Goal: Task Accomplishment & Management: Use online tool/utility

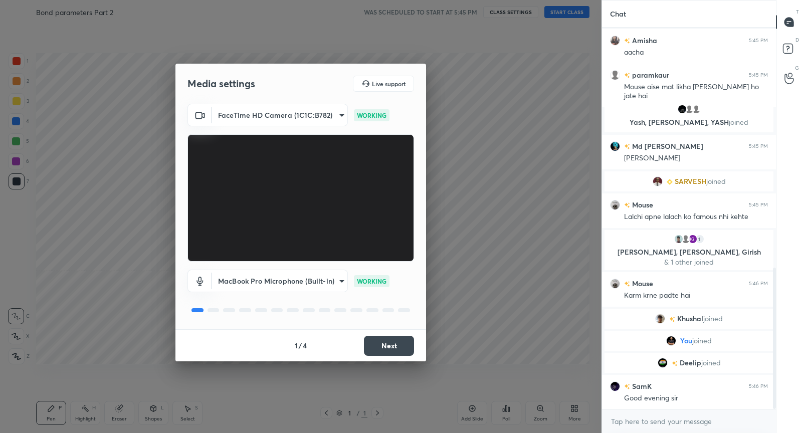
scroll to position [683, 0]
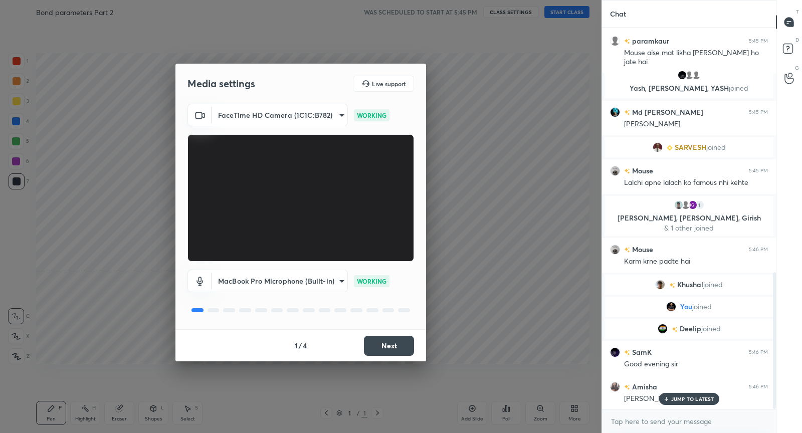
click at [405, 347] on button "Next" at bounding box center [389, 346] width 50 height 20
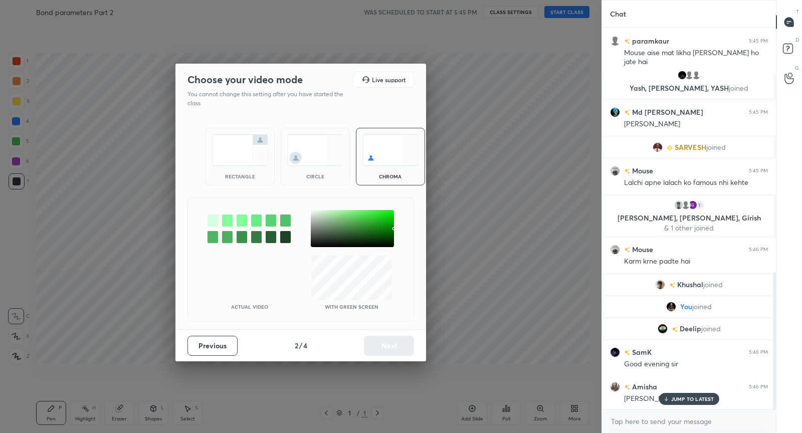
click at [231, 150] on img at bounding box center [240, 150] width 56 height 32
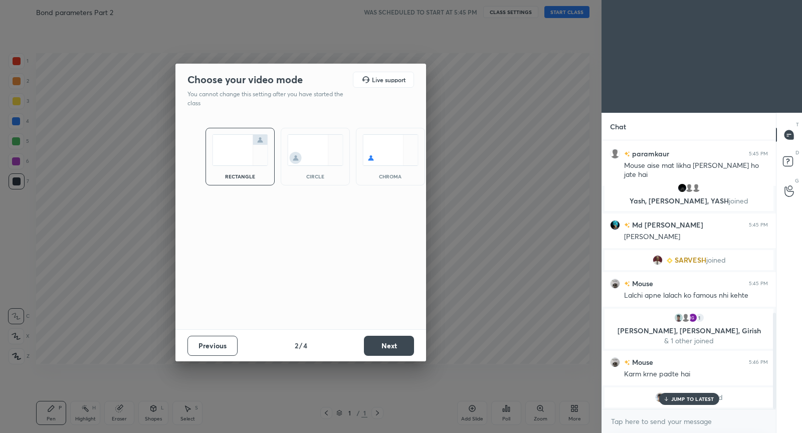
scroll to position [830, 0]
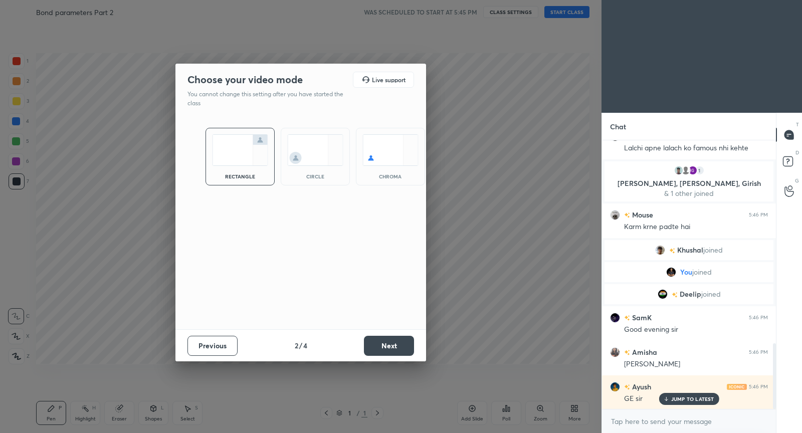
click at [395, 346] on button "Next" at bounding box center [389, 346] width 50 height 20
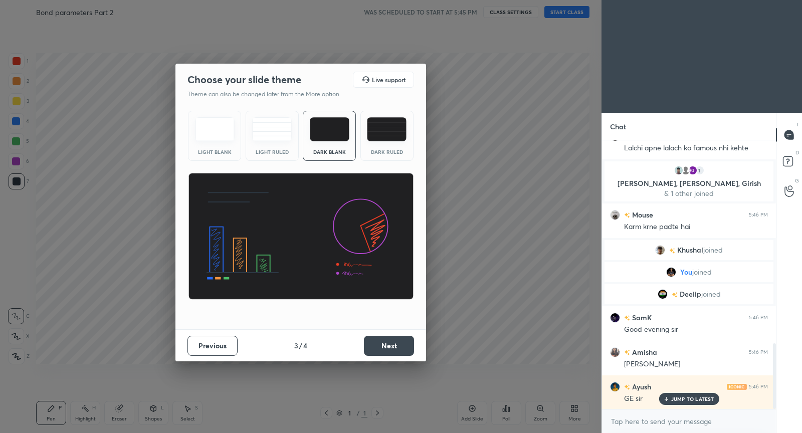
scroll to position [865, 0]
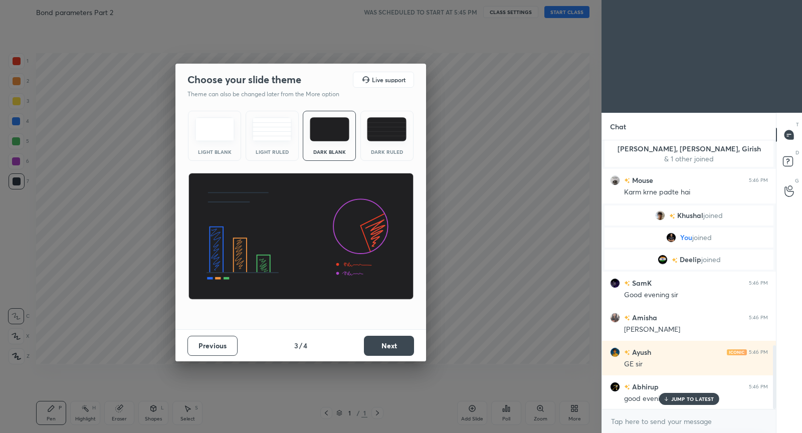
click at [392, 347] on button "Next" at bounding box center [389, 346] width 50 height 20
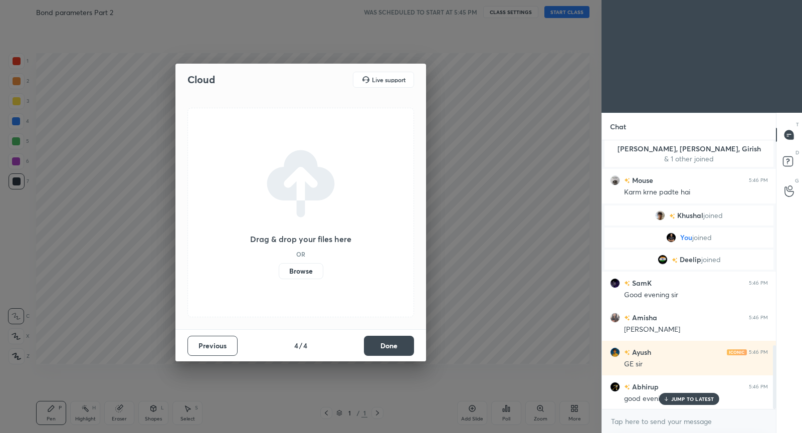
scroll to position [899, 0]
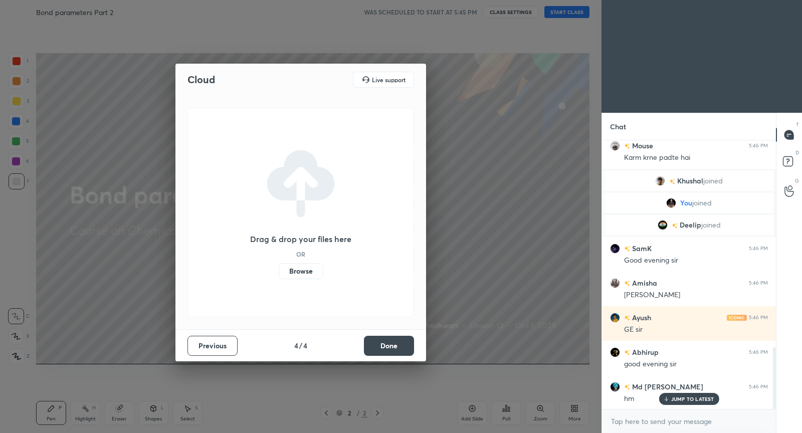
click at [398, 347] on button "Done" at bounding box center [389, 346] width 50 height 20
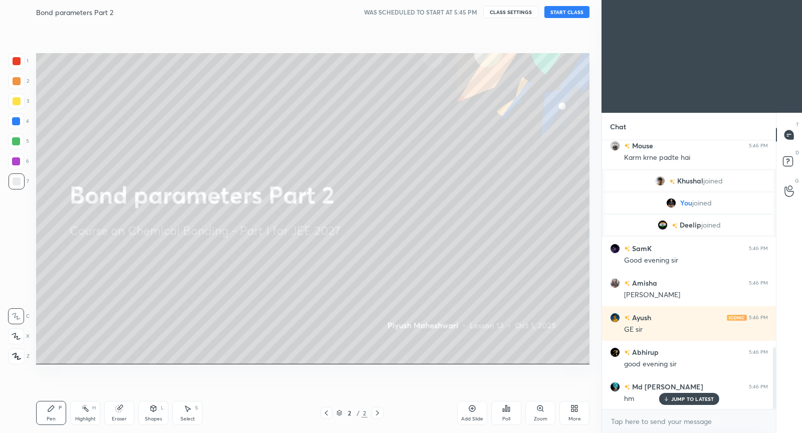
click at [570, 16] on button "START CLASS" at bounding box center [566, 12] width 45 height 12
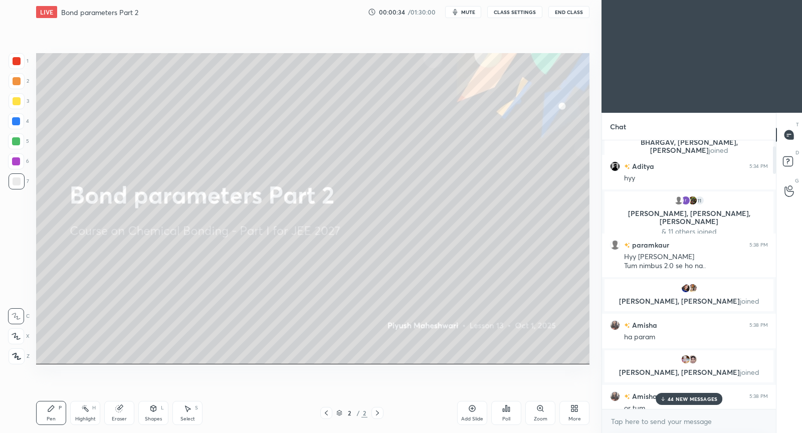
scroll to position [0, 0]
click at [688, 400] on p "45 NEW MESSAGES" at bounding box center [692, 399] width 50 height 6
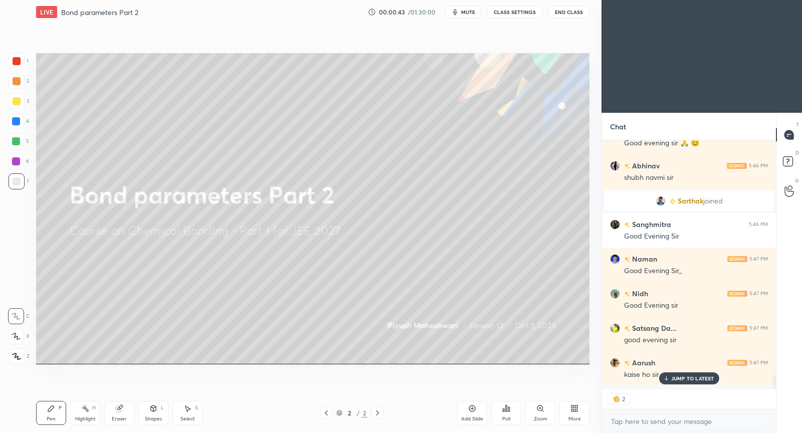
scroll to position [4243, 0]
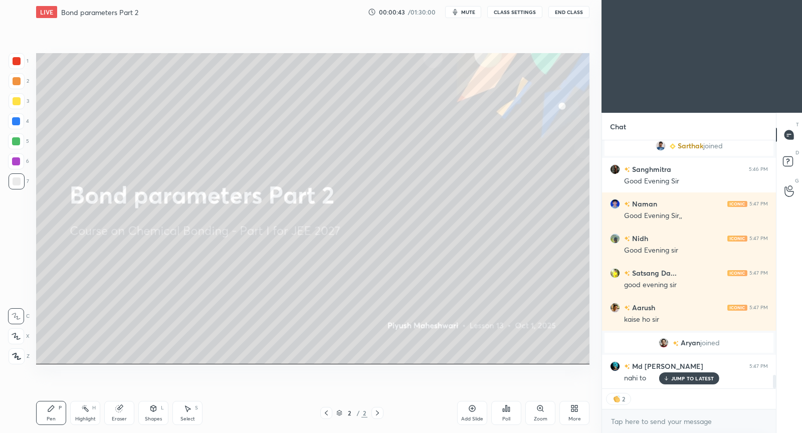
click at [526, 12] on button "CLASS SETTINGS" at bounding box center [514, 12] width 55 height 12
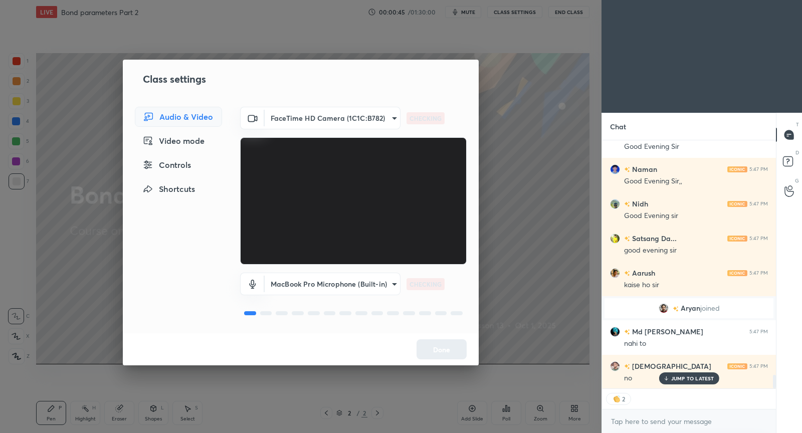
click at [167, 168] on div "Controls" at bounding box center [178, 165] width 87 height 20
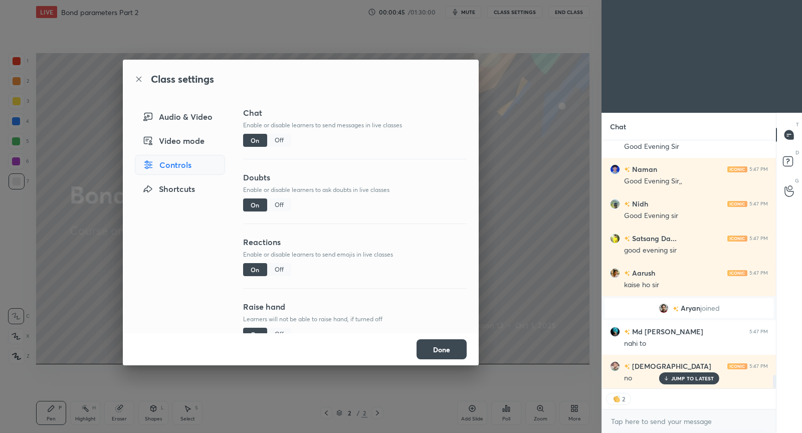
scroll to position [4312, 0]
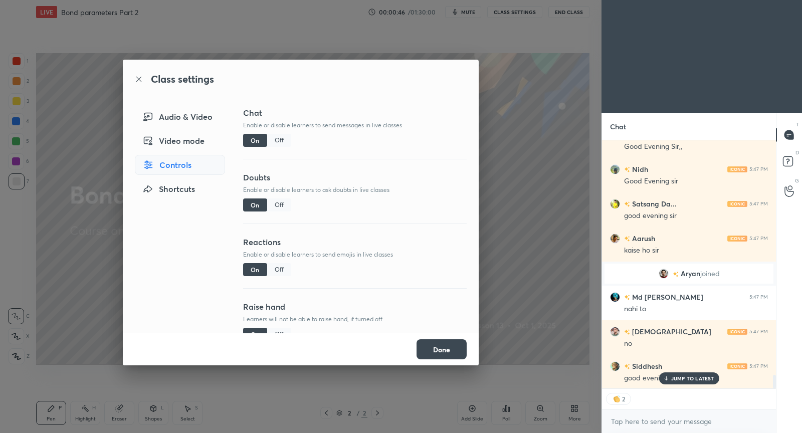
click at [282, 273] on div "Off" at bounding box center [279, 269] width 24 height 13
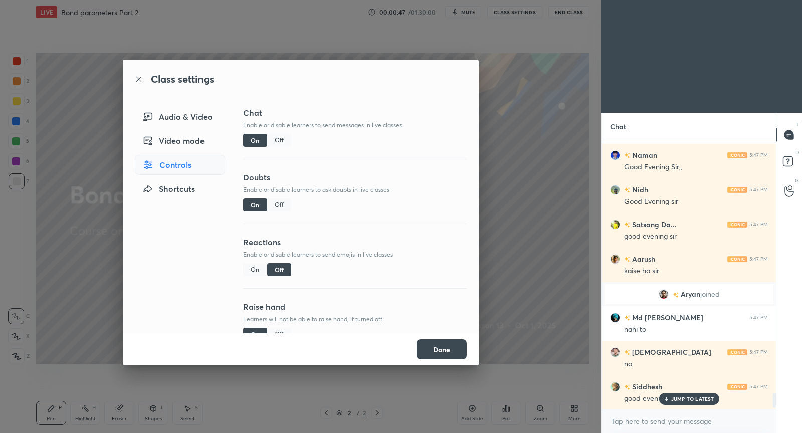
click at [438, 349] on button "Done" at bounding box center [441, 349] width 50 height 20
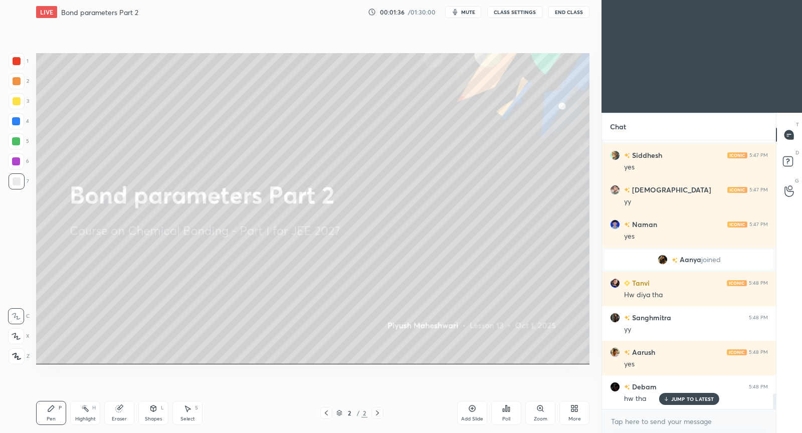
scroll to position [4386, 0]
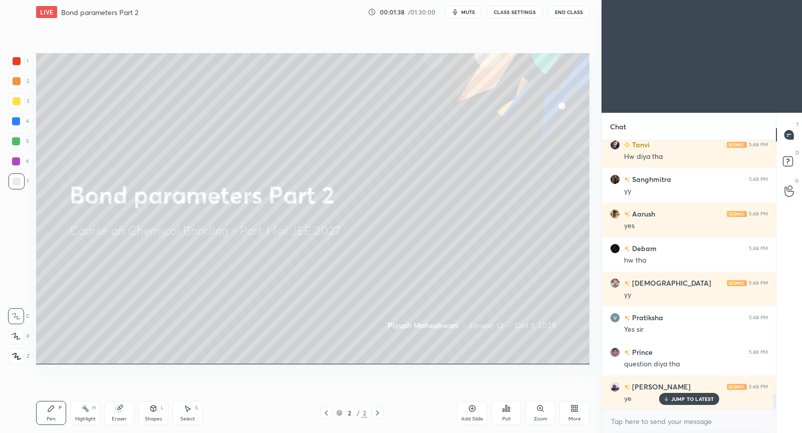
click at [473, 414] on div "Add Slide" at bounding box center [472, 413] width 30 height 24
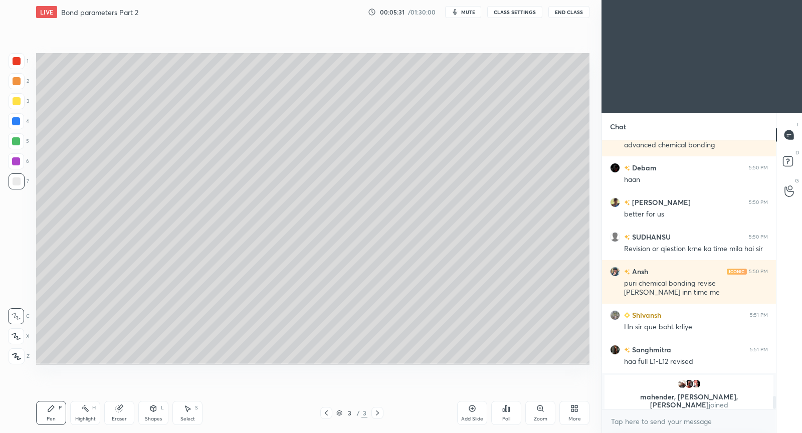
scroll to position [5107, 0]
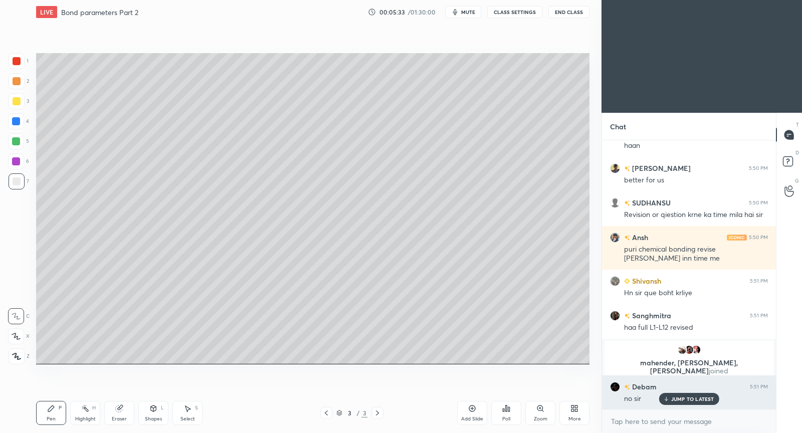
drag, startPoint x: 677, startPoint y: 400, endPoint x: 671, endPoint y: 395, distance: 7.8
click at [671, 398] on p "JUMP TO LATEST" at bounding box center [692, 399] width 43 height 6
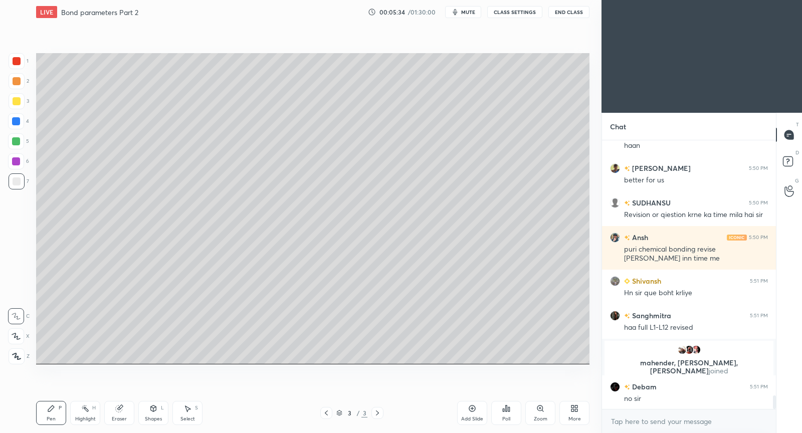
scroll to position [5141, 0]
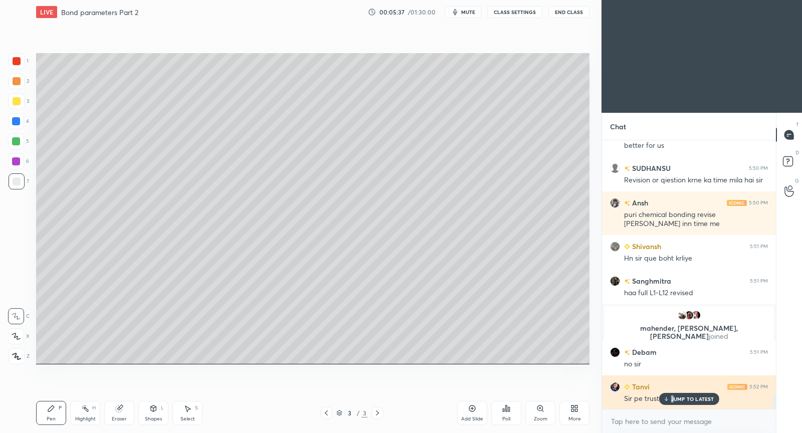
drag, startPoint x: 674, startPoint y: 398, endPoint x: 669, endPoint y: 393, distance: 7.1
click at [671, 396] on p "JUMP TO LATEST" at bounding box center [692, 399] width 43 height 6
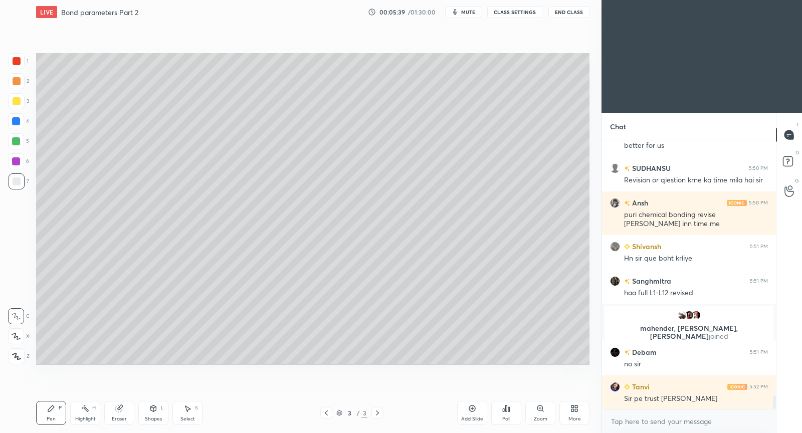
scroll to position [5176, 0]
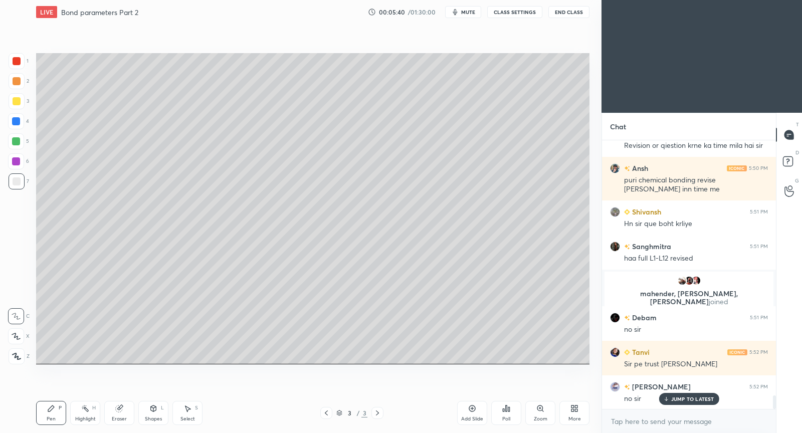
drag, startPoint x: 473, startPoint y: 412, endPoint x: 480, endPoint y: 374, distance: 38.3
click at [473, 412] on icon at bounding box center [472, 408] width 8 height 8
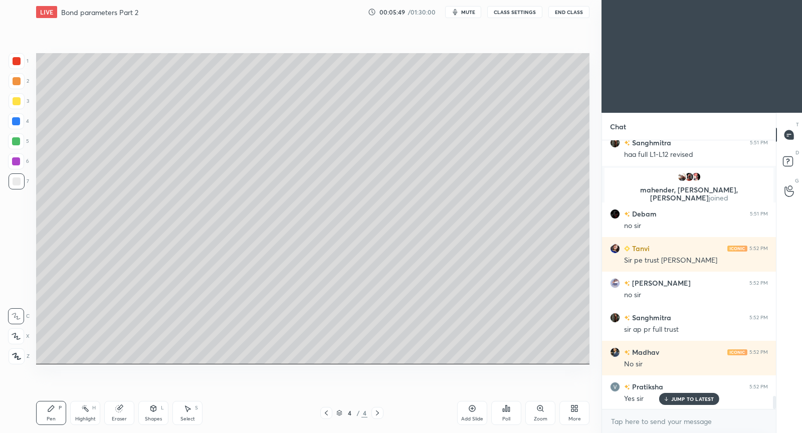
scroll to position [5314, 0]
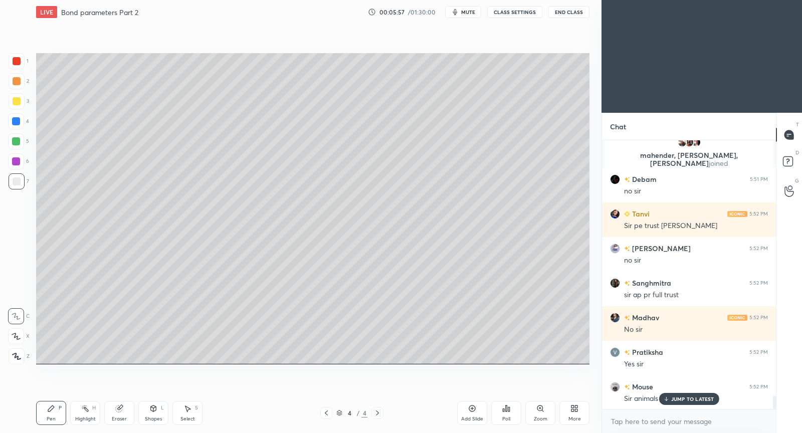
click at [686, 398] on p "JUMP TO LATEST" at bounding box center [692, 399] width 43 height 6
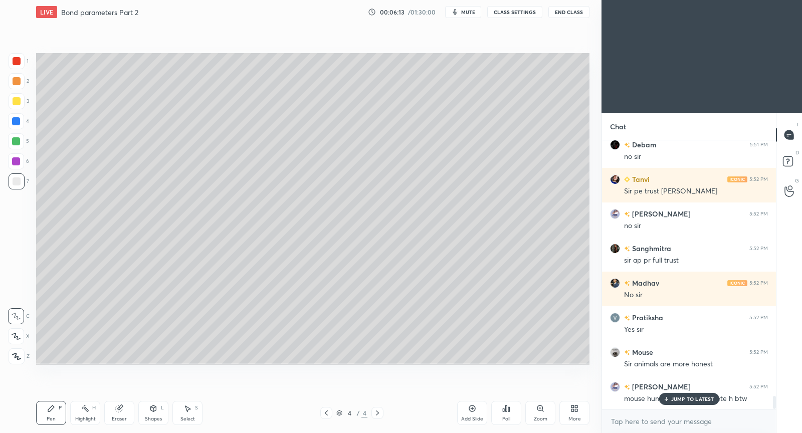
click at [701, 395] on div "JUMP TO LATEST" at bounding box center [688, 399] width 60 height 12
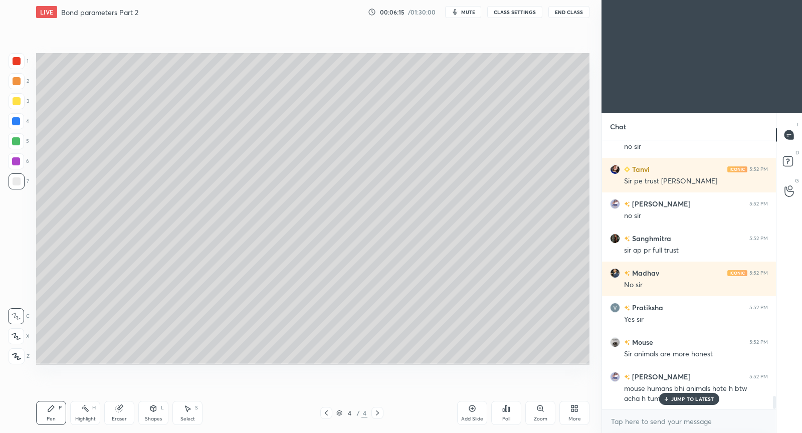
click at [697, 400] on p "JUMP TO LATEST" at bounding box center [692, 399] width 43 height 6
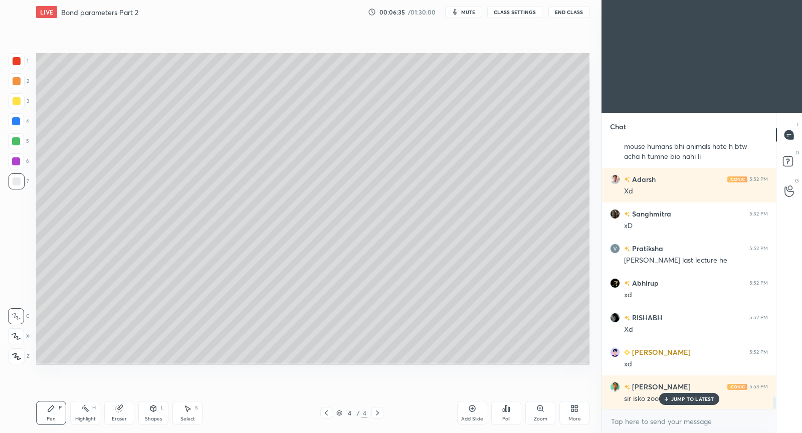
scroll to position [5635, 0]
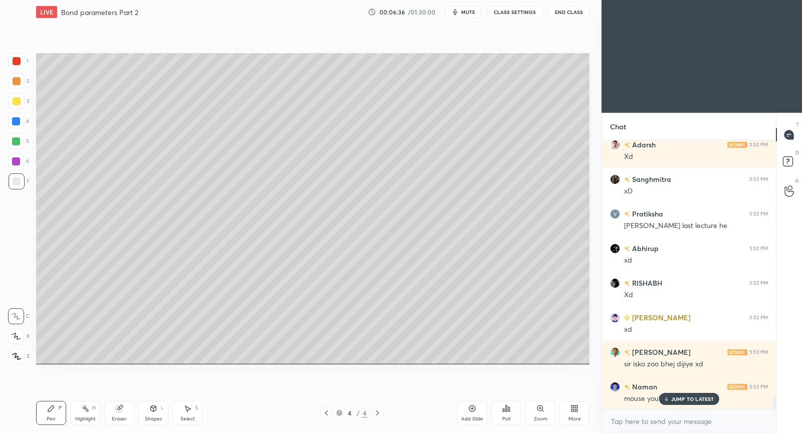
click at [687, 398] on p "JUMP TO LATEST" at bounding box center [692, 399] width 43 height 6
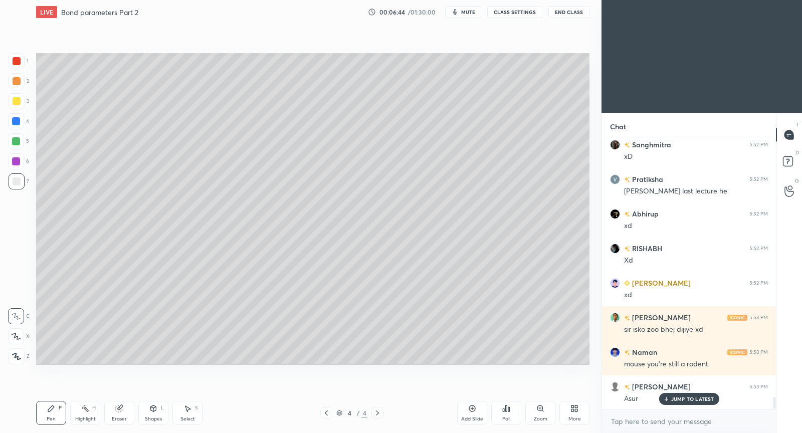
scroll to position [5694, 0]
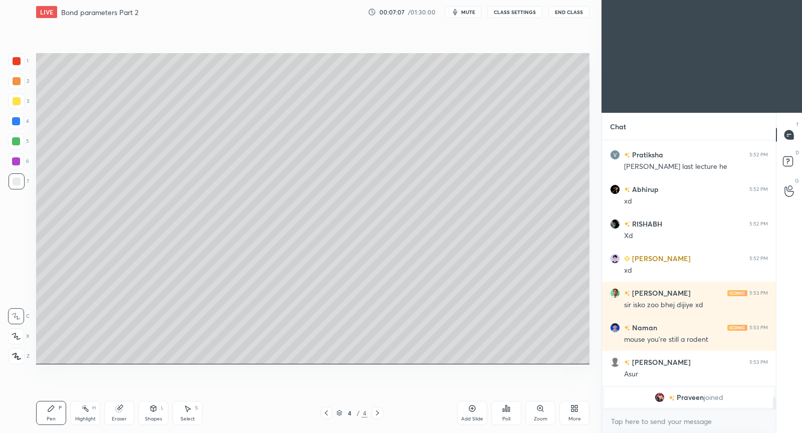
drag, startPoint x: 313, startPoint y: 35, endPoint x: 265, endPoint y: 34, distance: 48.1
click at [314, 34] on div "Setting up your live class Poll for secs No correct answer Start poll" at bounding box center [312, 208] width 561 height 369
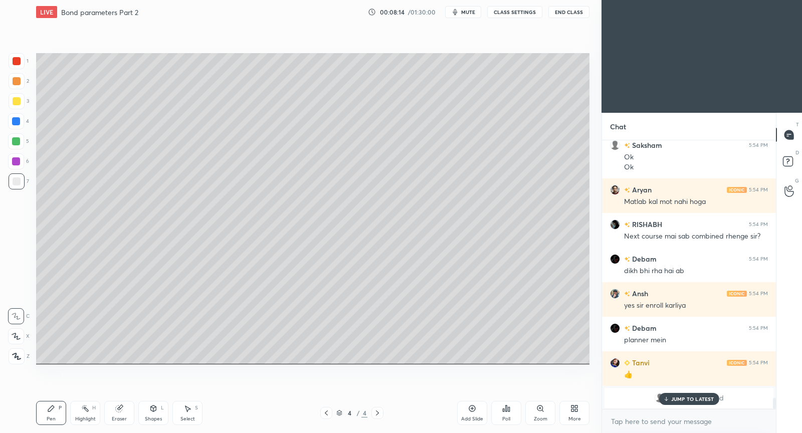
scroll to position [6201, 0]
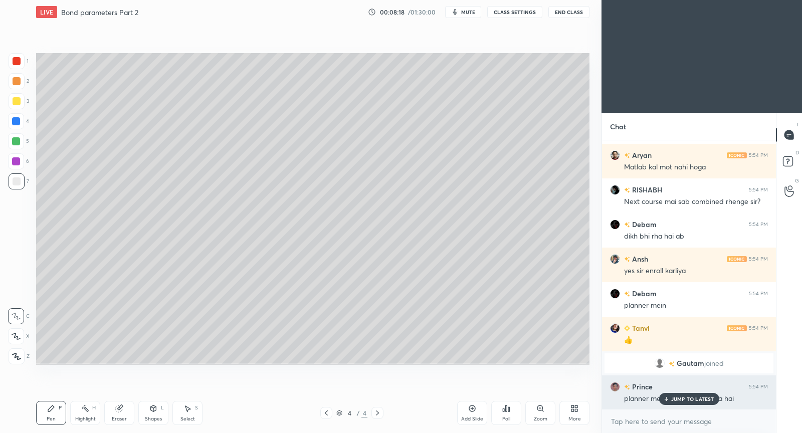
click at [677, 401] on p "JUMP TO LATEST" at bounding box center [692, 399] width 43 height 6
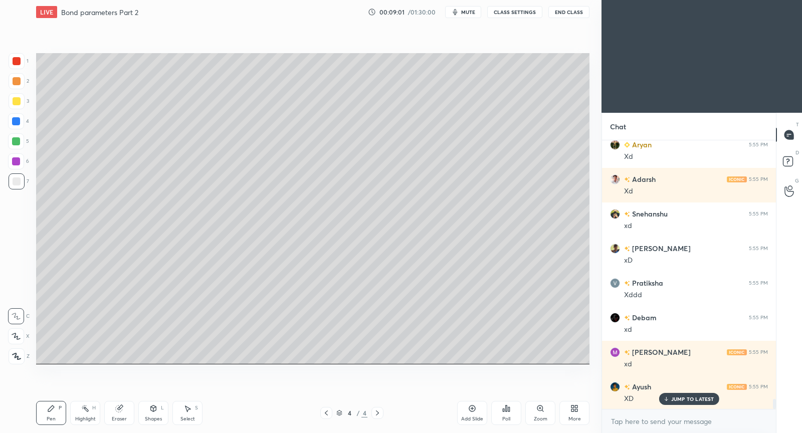
scroll to position [6972, 0]
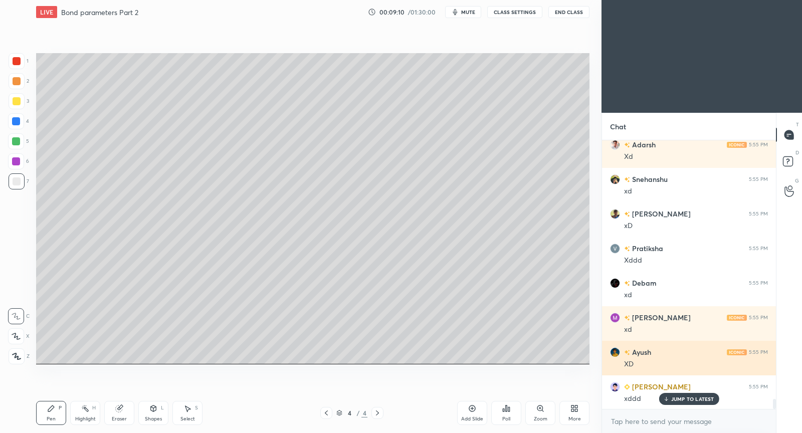
drag, startPoint x: 667, startPoint y: 397, endPoint x: 627, endPoint y: 369, distance: 48.9
click at [666, 397] on icon at bounding box center [665, 399] width 7 height 6
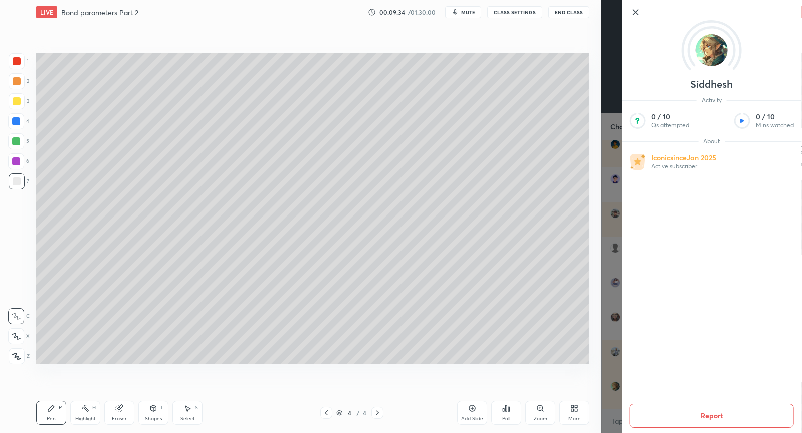
scroll to position [7214, 0]
click at [633, 13] on icon at bounding box center [635, 12] width 5 height 5
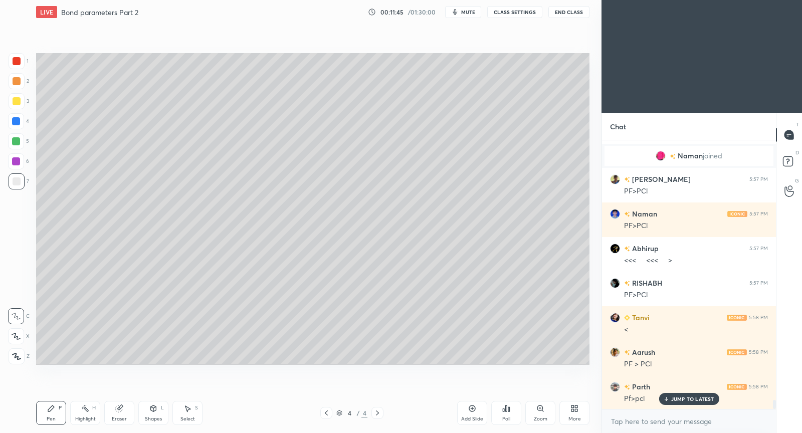
scroll to position [7905, 0]
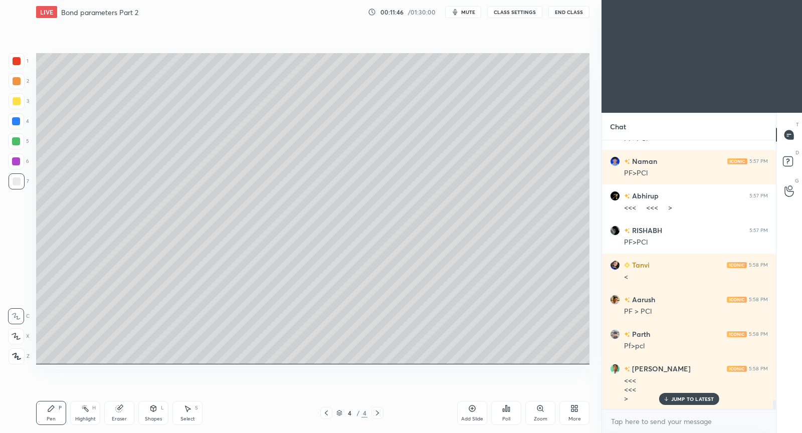
click at [125, 411] on div "Eraser" at bounding box center [119, 413] width 30 height 24
click at [49, 411] on icon at bounding box center [51, 408] width 8 height 8
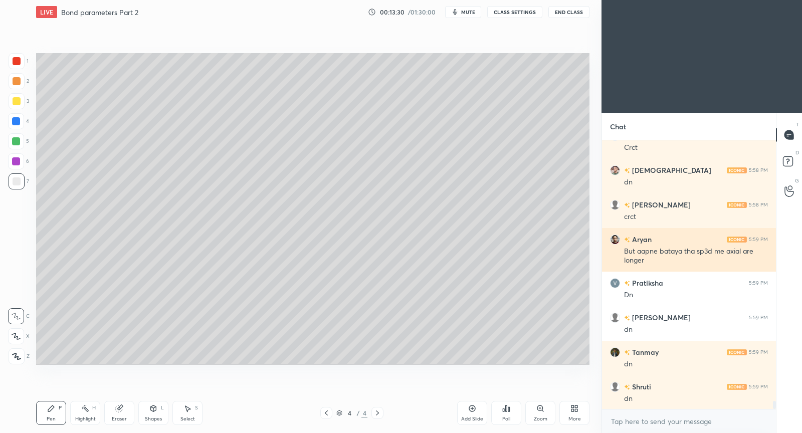
scroll to position [8675, 0]
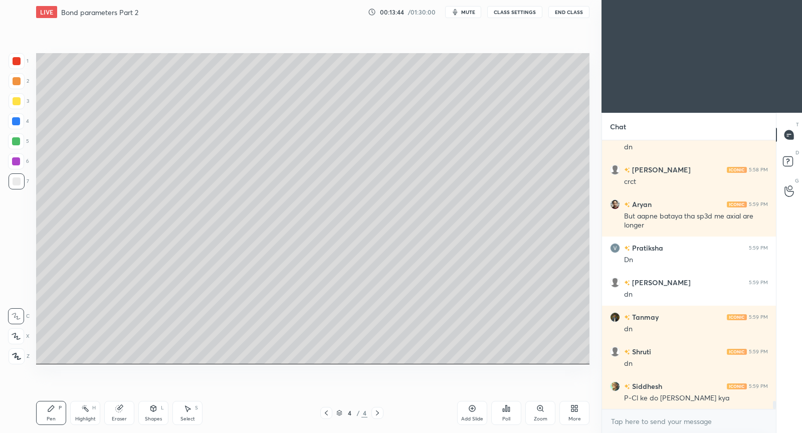
drag, startPoint x: 120, startPoint y: 413, endPoint x: 119, endPoint y: 403, distance: 9.6
click at [119, 408] on div "Eraser" at bounding box center [119, 413] width 30 height 24
drag, startPoint x: 45, startPoint y: 411, endPoint x: 45, endPoint y: 400, distance: 10.5
click at [45, 408] on div "Pen P" at bounding box center [51, 413] width 30 height 24
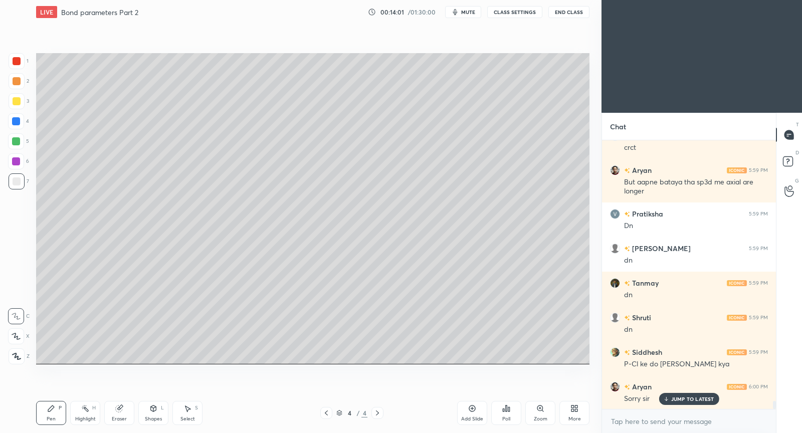
click at [130, 410] on div "Eraser" at bounding box center [119, 413] width 30 height 24
click at [49, 415] on div "Pen P" at bounding box center [51, 413] width 30 height 24
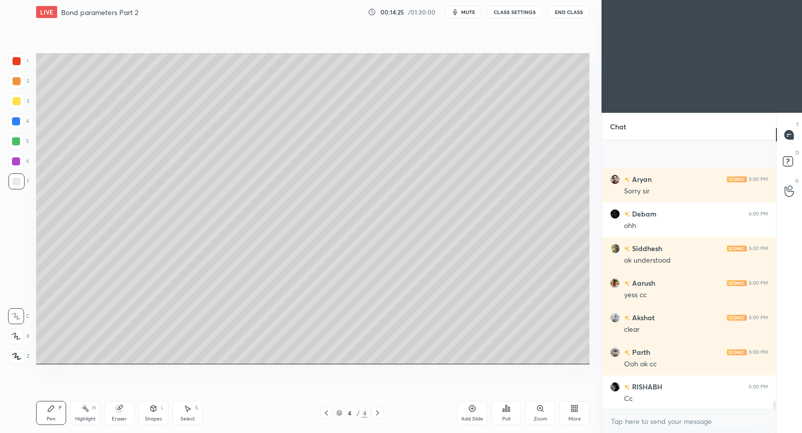
scroll to position [8986, 0]
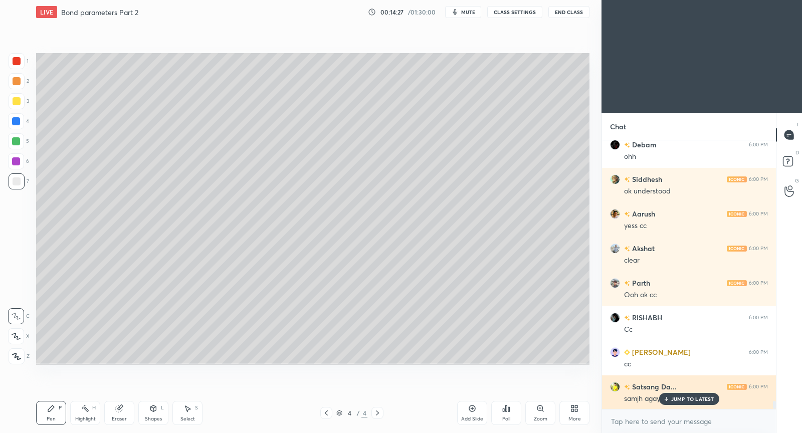
drag, startPoint x: 679, startPoint y: 399, endPoint x: 655, endPoint y: 386, distance: 27.2
click at [676, 397] on p "JUMP TO LATEST" at bounding box center [692, 399] width 43 height 6
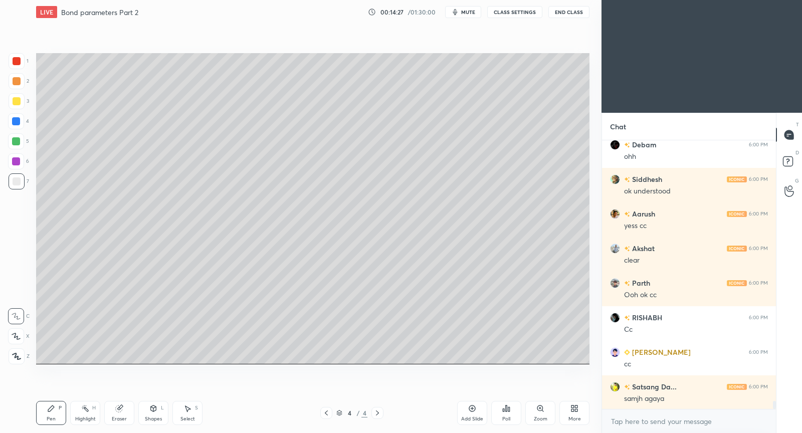
scroll to position [9021, 0]
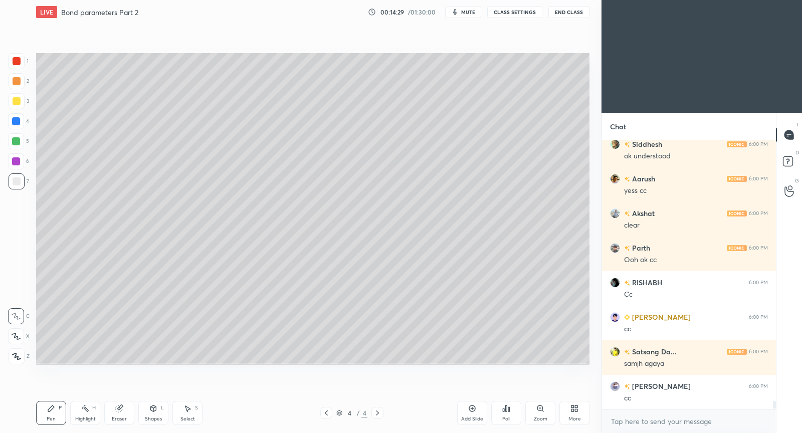
click at [475, 407] on div "Add Slide" at bounding box center [472, 413] width 30 height 24
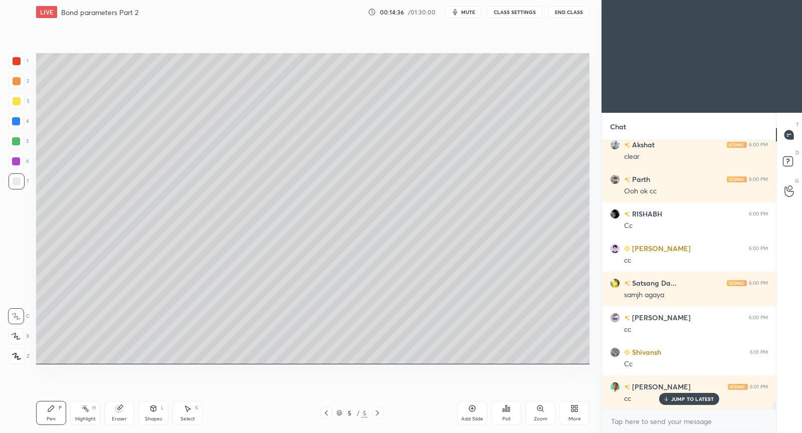
scroll to position [9124, 0]
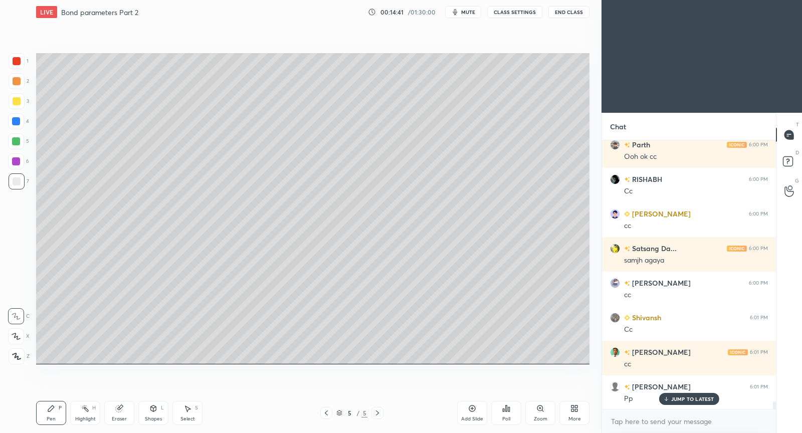
click at [326, 414] on icon at bounding box center [326, 413] width 8 height 8
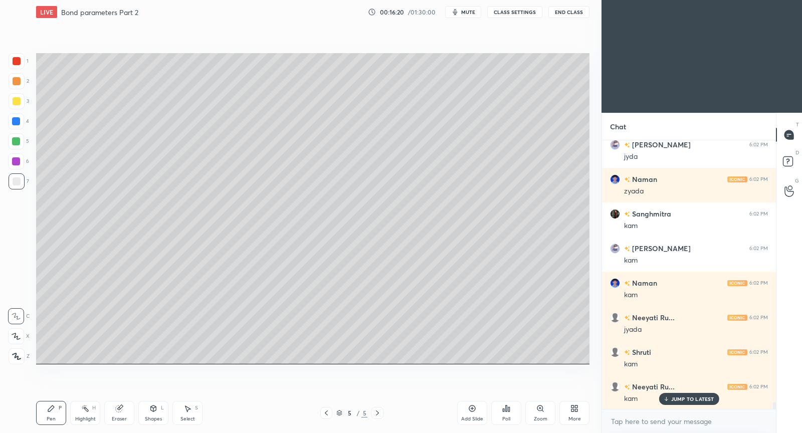
scroll to position [10091, 0]
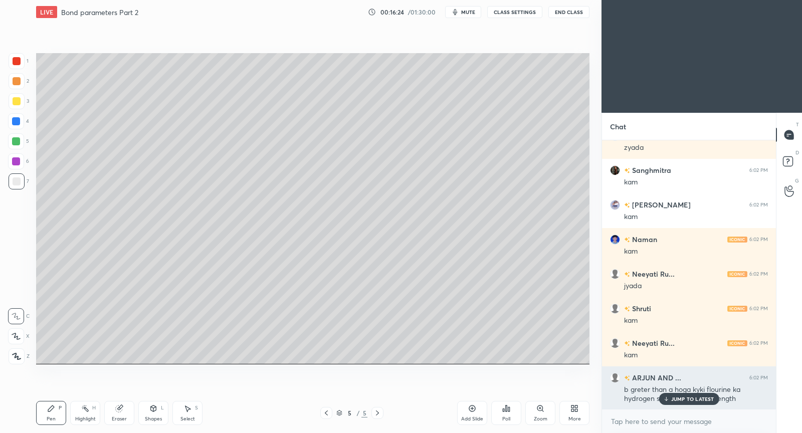
click at [688, 398] on p "JUMP TO LATEST" at bounding box center [692, 399] width 43 height 6
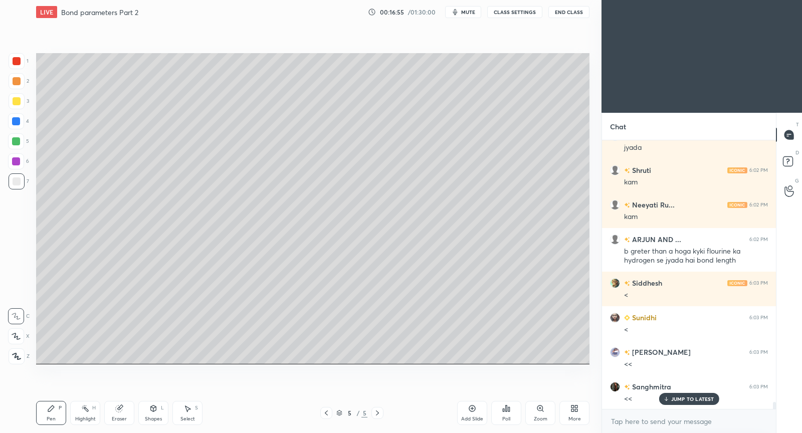
scroll to position [10264, 0]
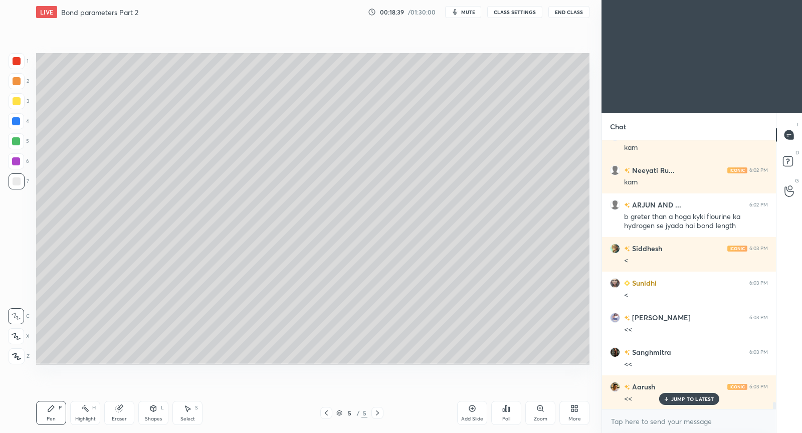
drag, startPoint x: 123, startPoint y: 412, endPoint x: 164, endPoint y: 378, distance: 53.7
click at [123, 411] on div "Eraser" at bounding box center [119, 413] width 30 height 24
click at [51, 408] on icon at bounding box center [51, 408] width 8 height 8
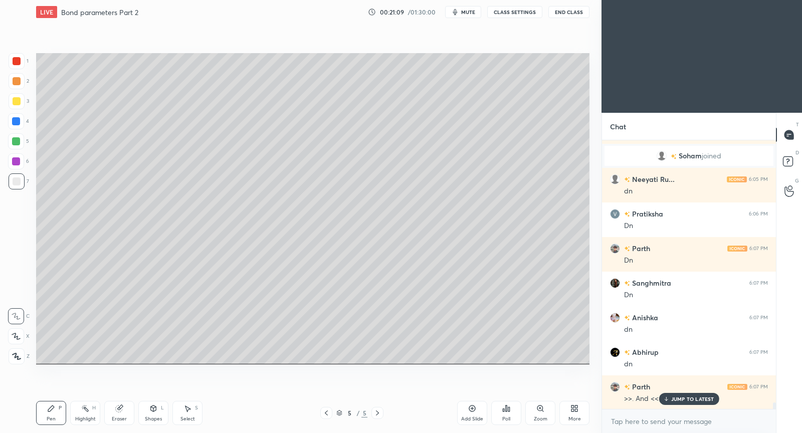
scroll to position [10564, 0]
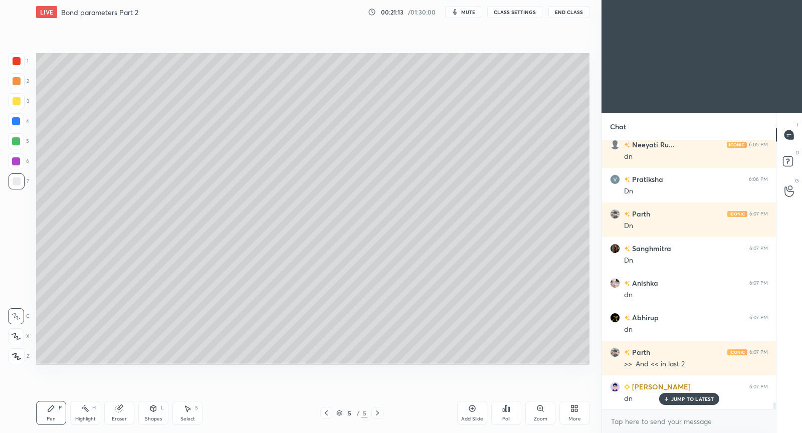
click at [703, 400] on p "JUMP TO LATEST" at bounding box center [692, 399] width 43 height 6
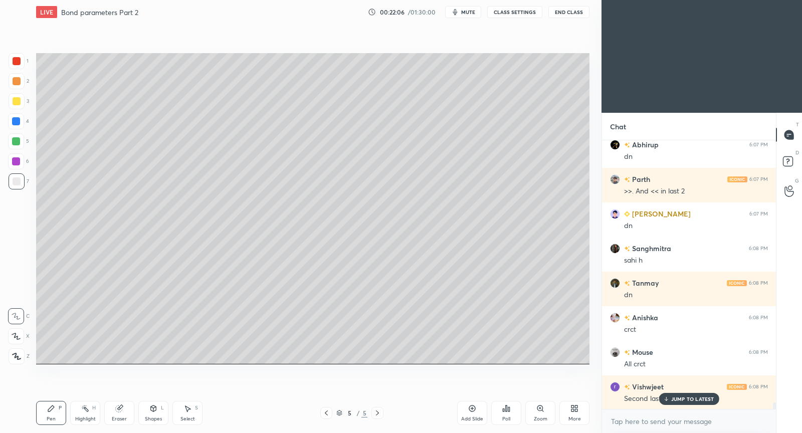
scroll to position [10772, 0]
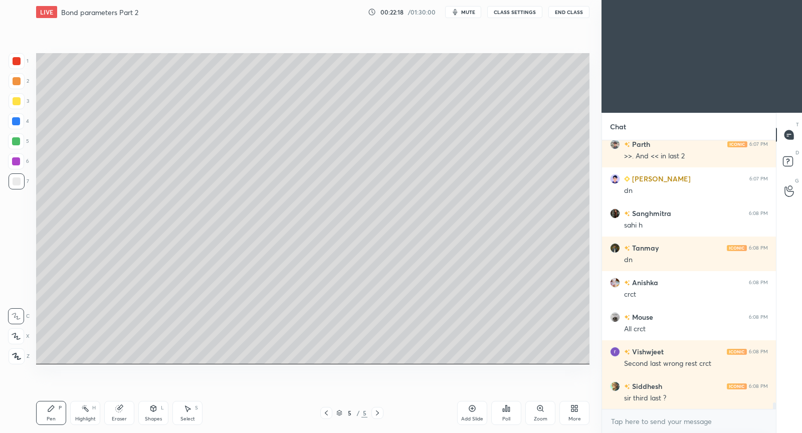
click at [120, 410] on icon at bounding box center [119, 408] width 7 height 7
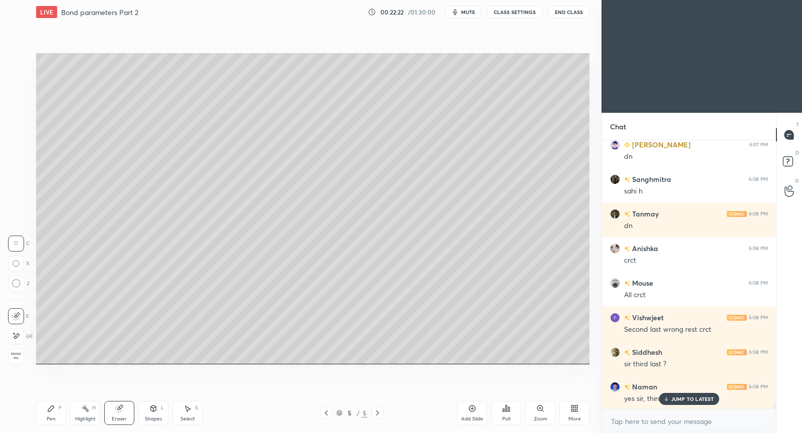
drag, startPoint x: 54, startPoint y: 414, endPoint x: 57, endPoint y: 380, distance: 33.8
click at [53, 407] on div "Pen P" at bounding box center [51, 413] width 30 height 24
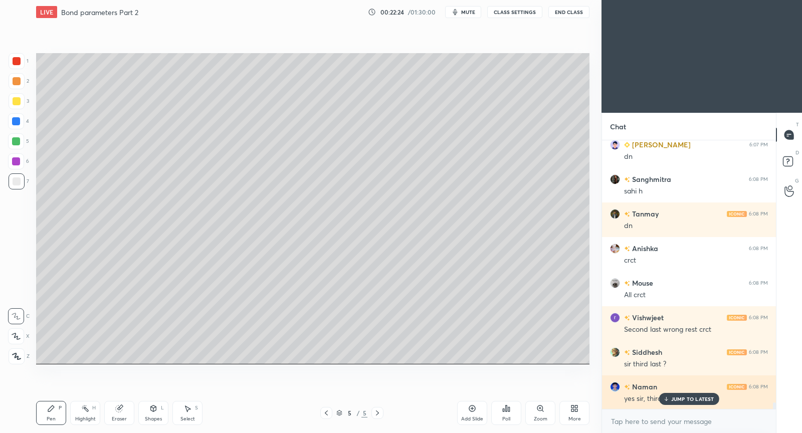
click at [677, 398] on p "JUMP TO LATEST" at bounding box center [692, 399] width 43 height 6
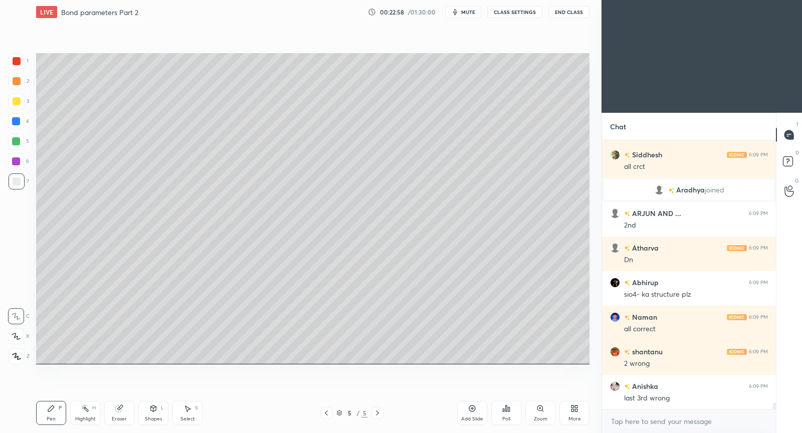
scroll to position [11280, 0]
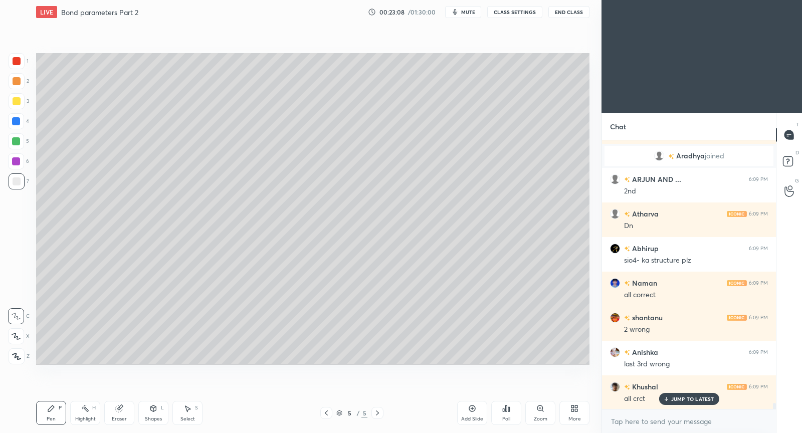
click at [694, 398] on p "JUMP TO LATEST" at bounding box center [692, 399] width 43 height 6
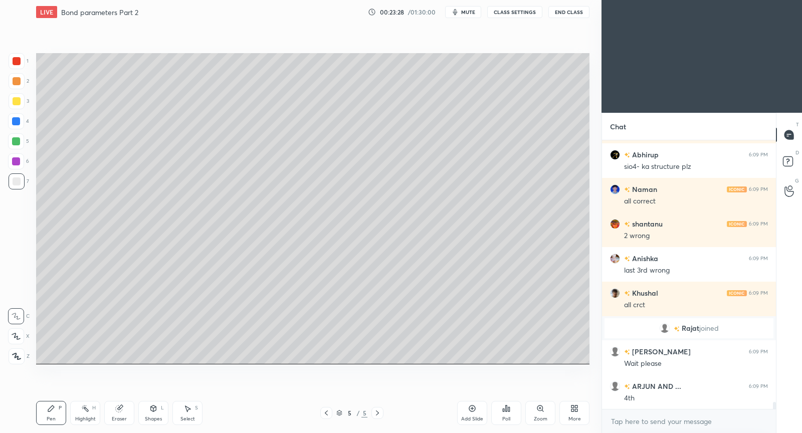
scroll to position [10215, 0]
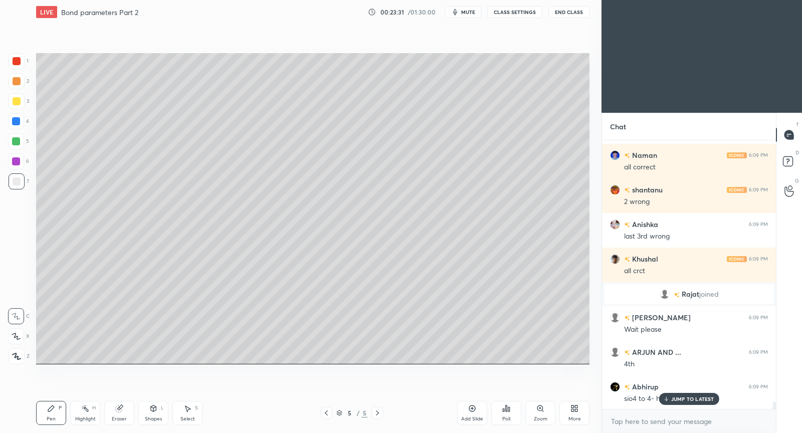
click at [689, 399] on p "JUMP TO LATEST" at bounding box center [692, 399] width 43 height 6
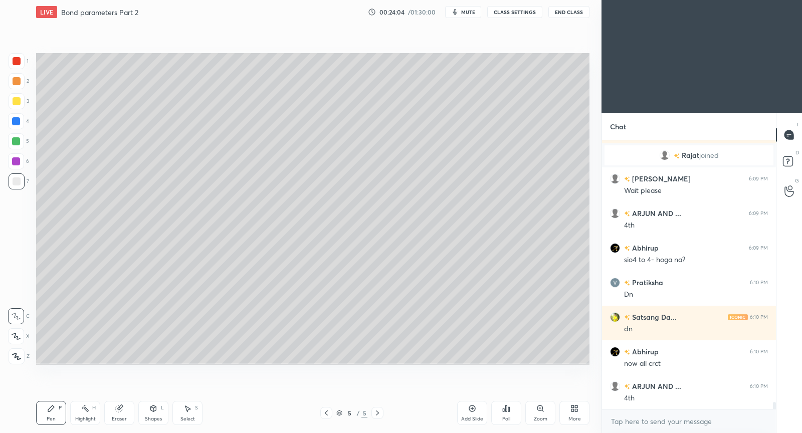
scroll to position [10388, 0]
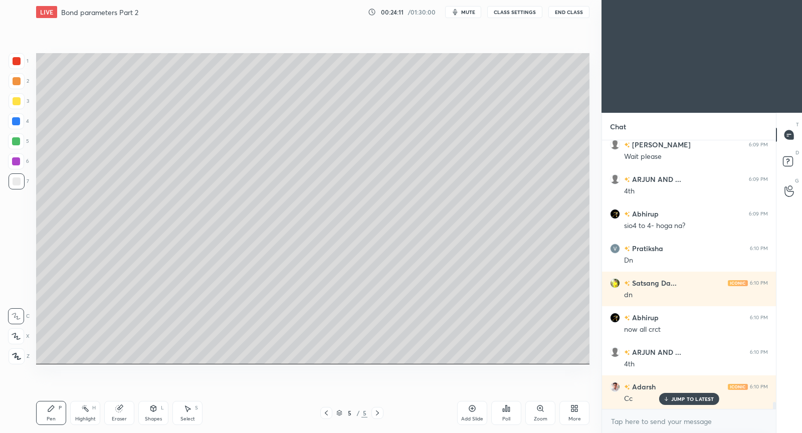
click at [668, 401] on icon at bounding box center [665, 399] width 7 height 6
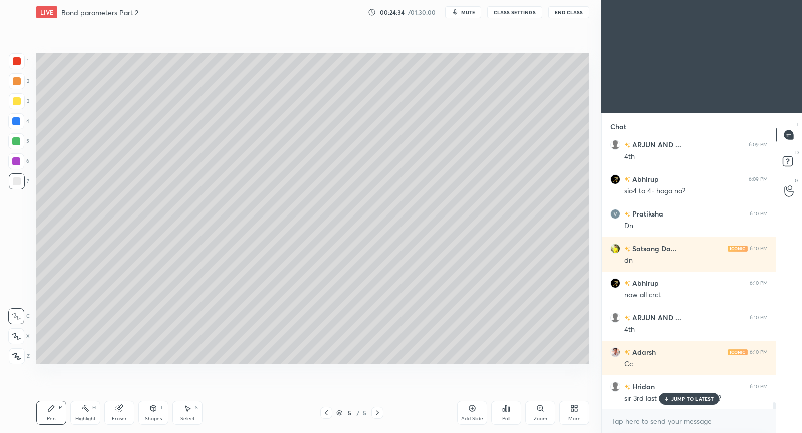
click at [698, 397] on p "JUMP TO LATEST" at bounding box center [692, 399] width 43 height 6
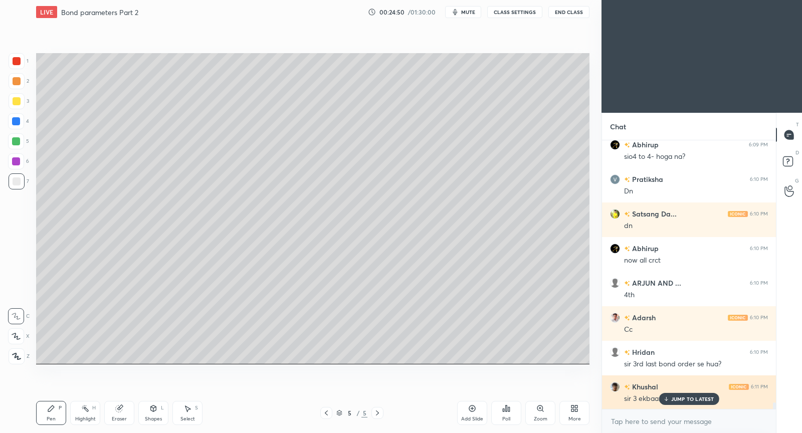
drag, startPoint x: 679, startPoint y: 398, endPoint x: 673, endPoint y: 393, distance: 8.5
click at [679, 397] on p "JUMP TO LATEST" at bounding box center [692, 399] width 43 height 6
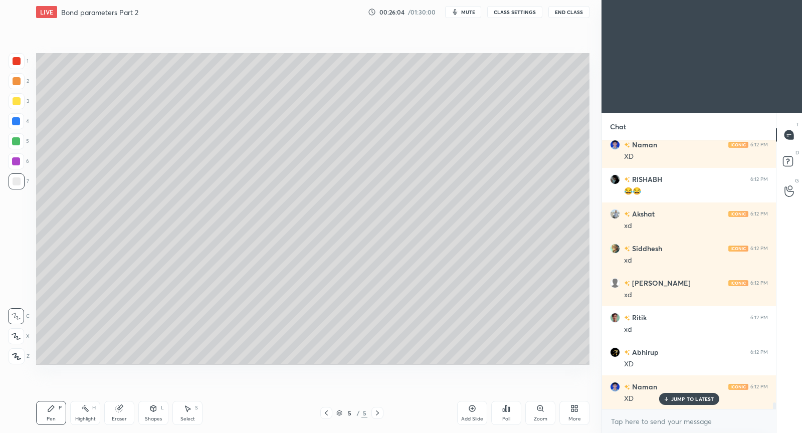
scroll to position [11129, 0]
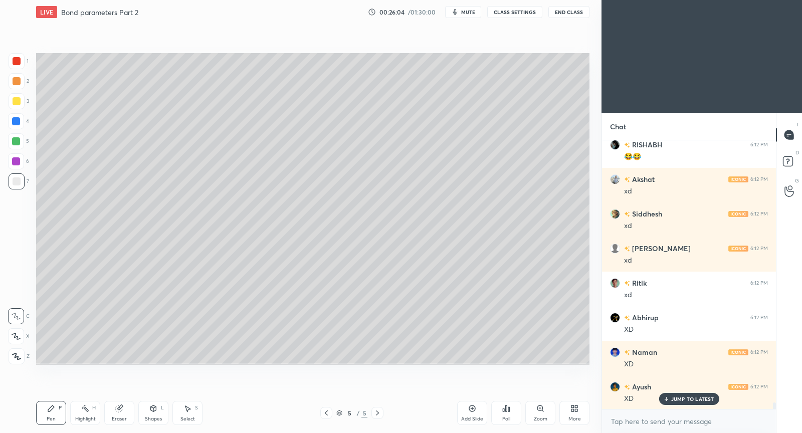
click at [673, 398] on p "JUMP TO LATEST" at bounding box center [692, 399] width 43 height 6
click at [474, 410] on icon at bounding box center [472, 408] width 7 height 7
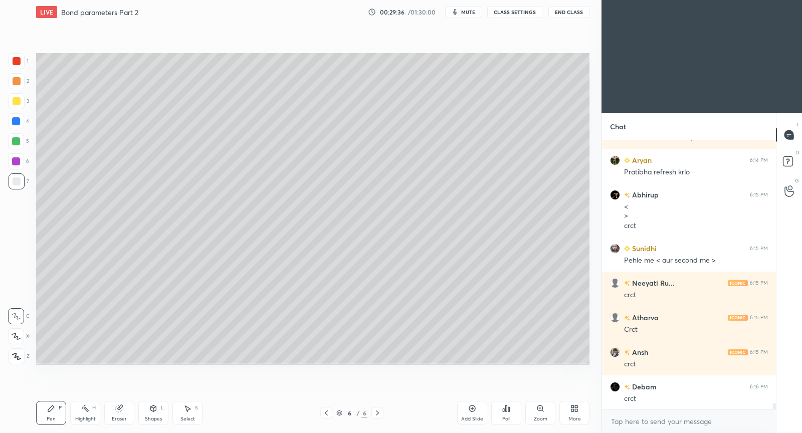
scroll to position [11517, 0]
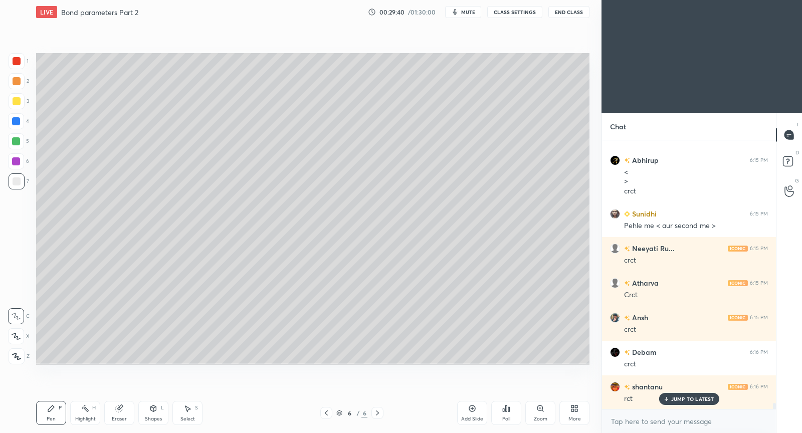
click at [475, 407] on div "Add Slide" at bounding box center [472, 413] width 30 height 24
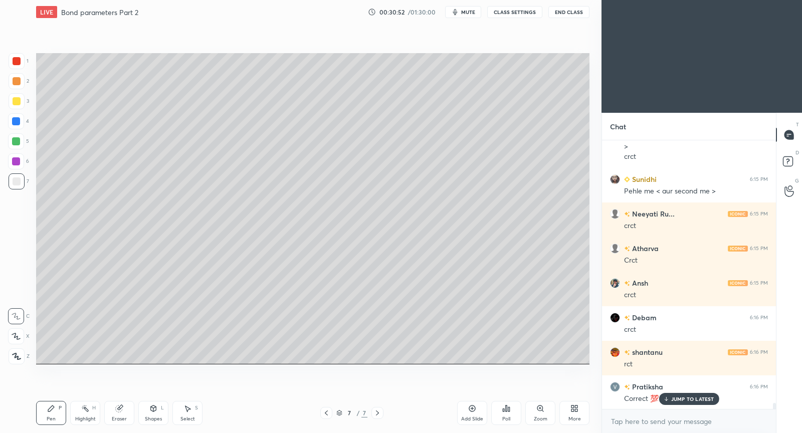
scroll to position [11586, 0]
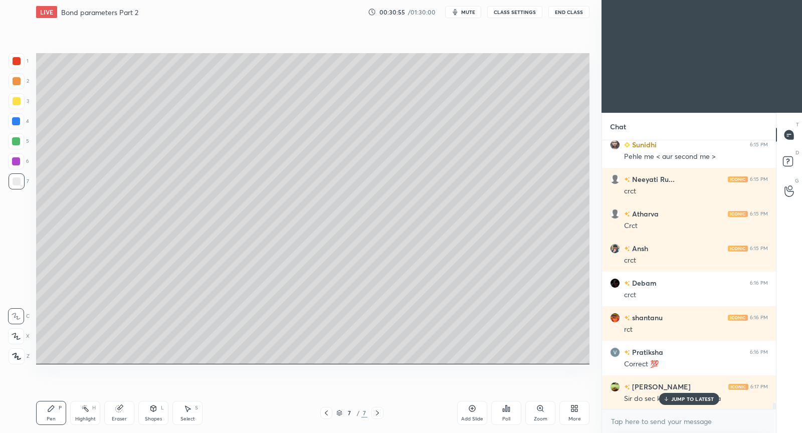
click at [682, 404] on div "JUMP TO LATEST" at bounding box center [688, 399] width 60 height 12
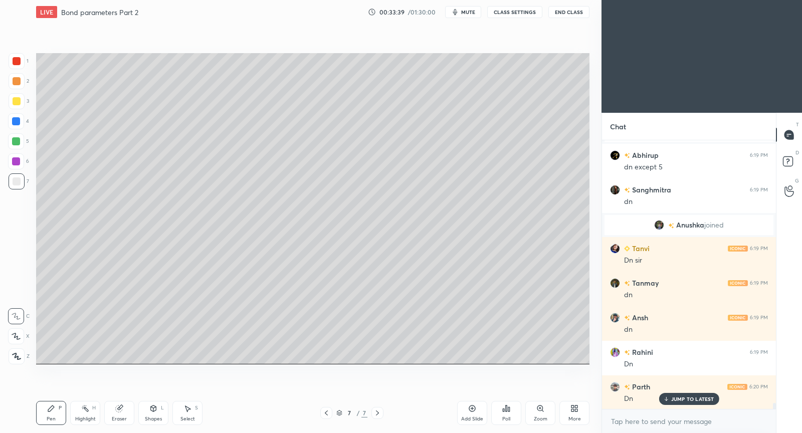
scroll to position [11630, 0]
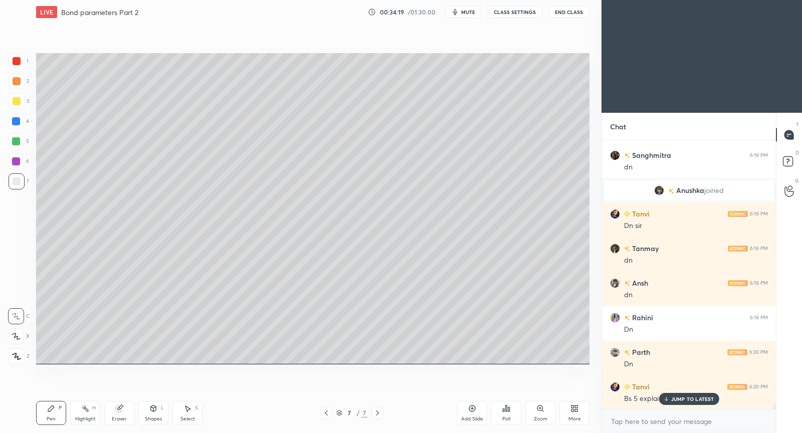
click at [127, 408] on div "Eraser" at bounding box center [119, 413] width 30 height 24
click at [54, 411] on icon at bounding box center [51, 408] width 8 height 8
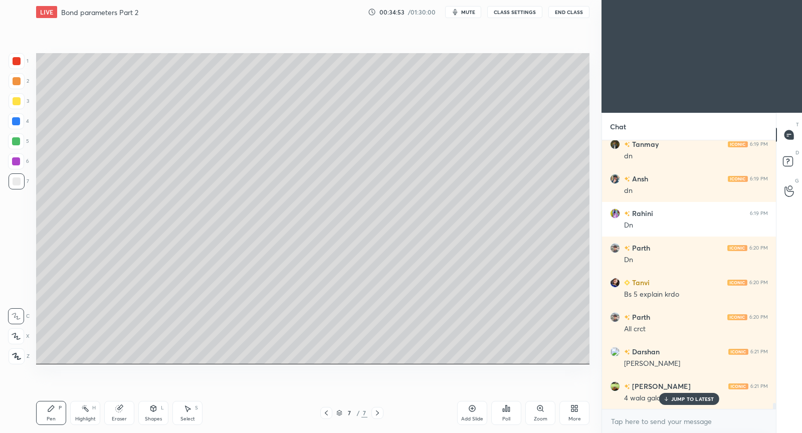
scroll to position [11768, 0]
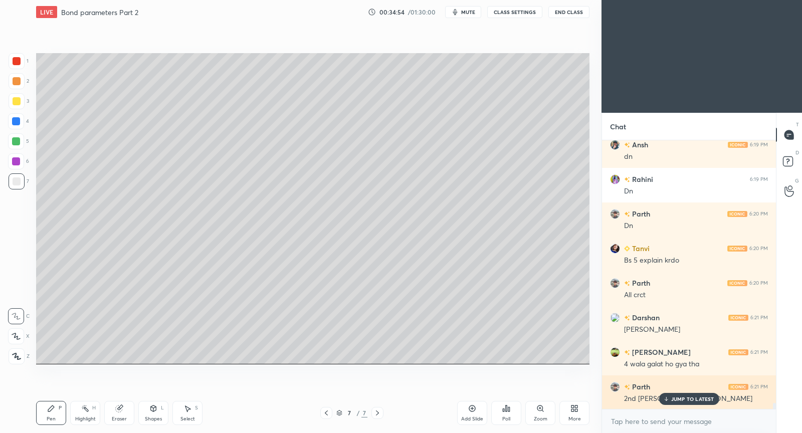
click at [678, 399] on p "JUMP TO LATEST" at bounding box center [692, 399] width 43 height 6
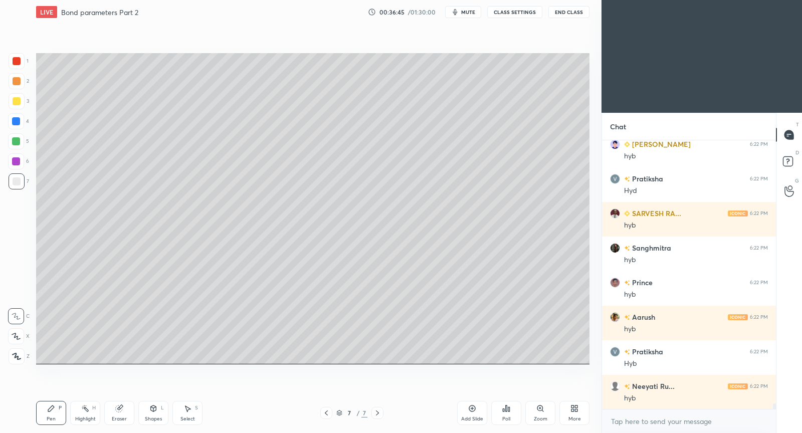
scroll to position [12367, 0]
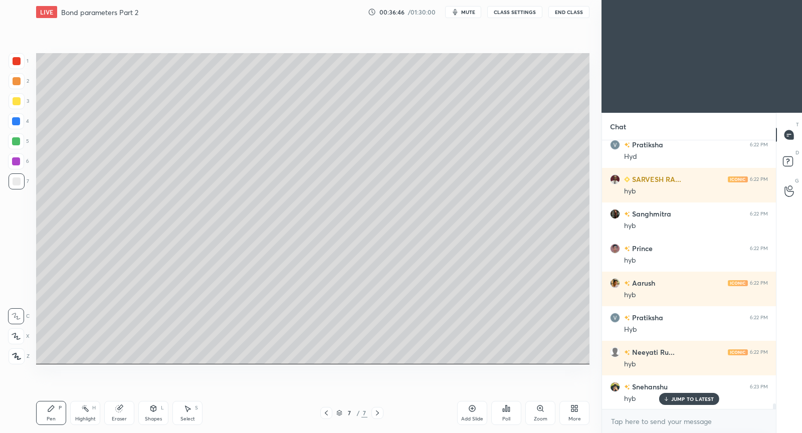
drag, startPoint x: 475, startPoint y: 414, endPoint x: 473, endPoint y: 367, distance: 47.6
click at [475, 411] on div "Add Slide" at bounding box center [472, 413] width 30 height 24
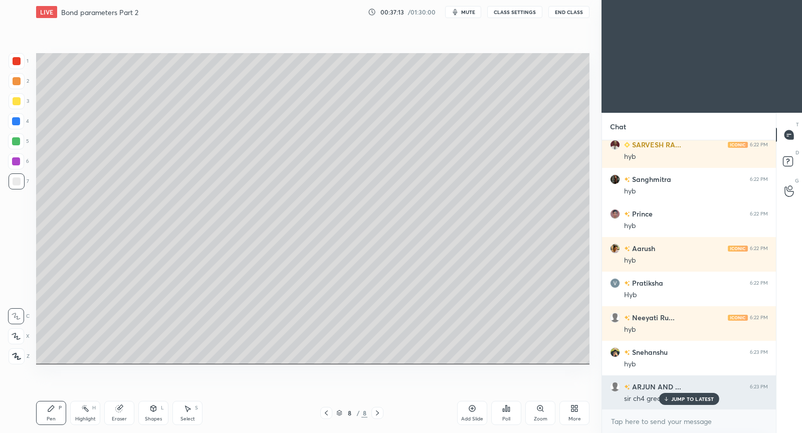
click at [683, 402] on div "JUMP TO LATEST" at bounding box center [688, 399] width 60 height 12
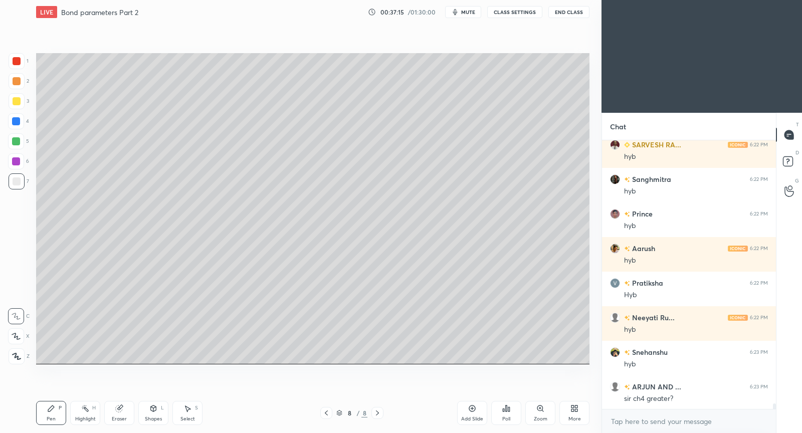
click at [325, 415] on icon at bounding box center [326, 413] width 8 height 8
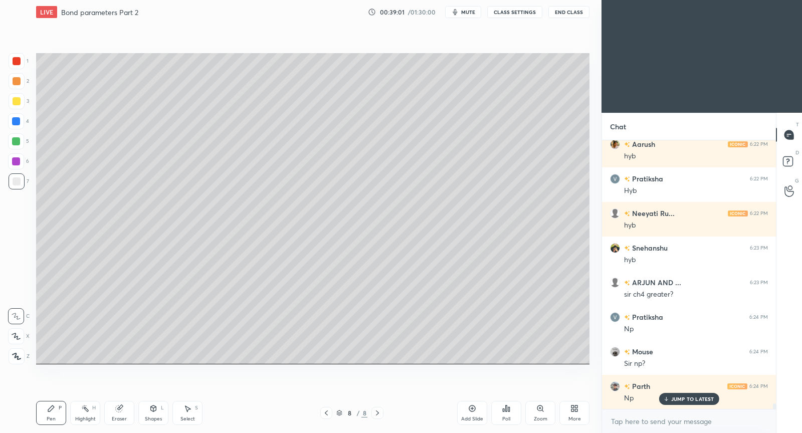
scroll to position [12540, 0]
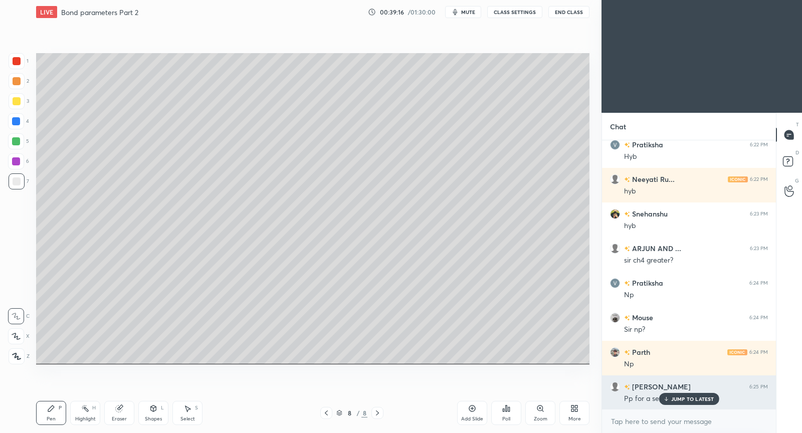
drag, startPoint x: 681, startPoint y: 399, endPoint x: 662, endPoint y: 387, distance: 23.2
click at [680, 397] on p "JUMP TO LATEST" at bounding box center [692, 399] width 43 height 6
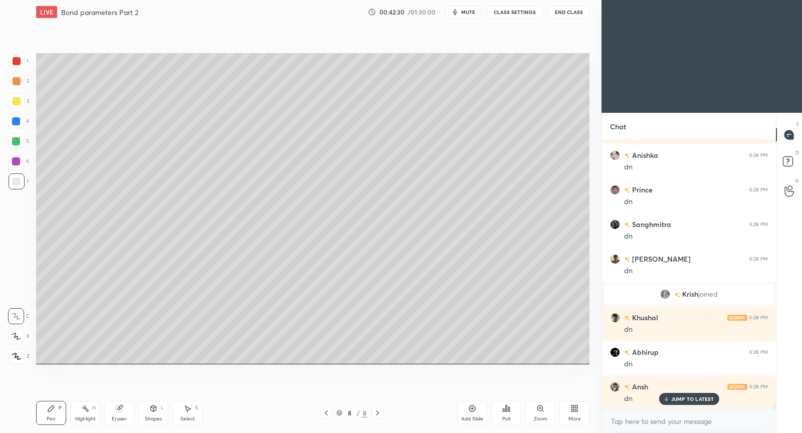
scroll to position [12989, 0]
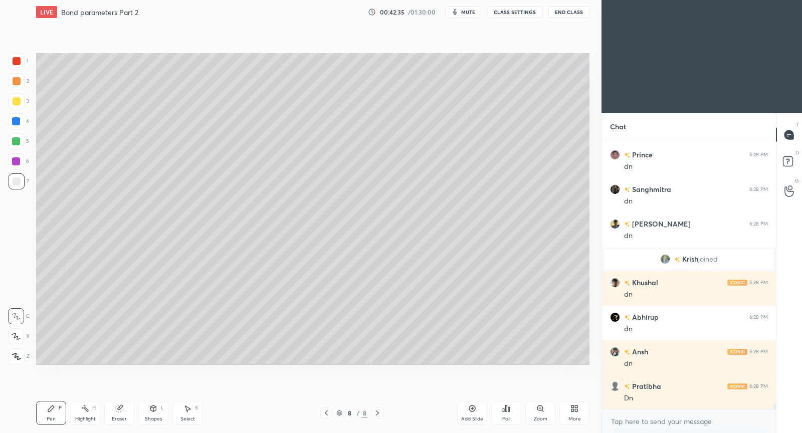
click at [365, 365] on div "Setting up your live class Poll for secs No correct answer Start poll" at bounding box center [312, 208] width 561 height 369
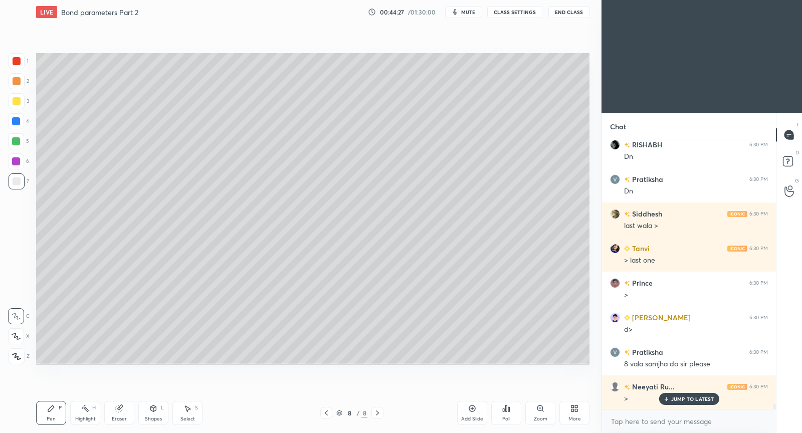
scroll to position [13566, 0]
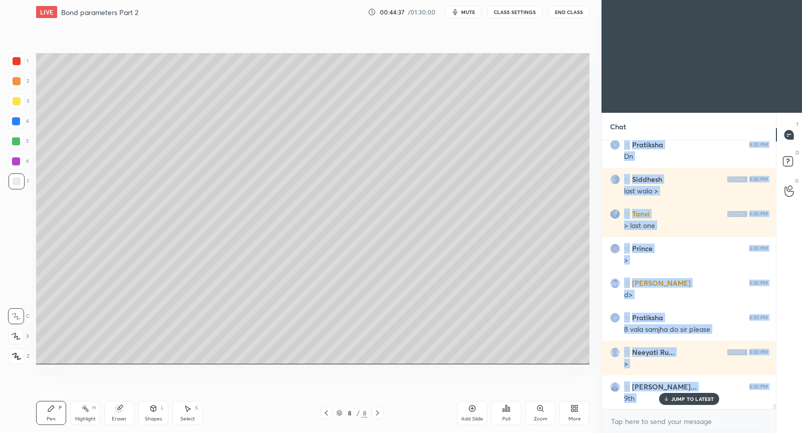
drag, startPoint x: 675, startPoint y: 401, endPoint x: 662, endPoint y: 395, distance: 14.3
click at [673, 401] on p "JUMP TO LATEST" at bounding box center [692, 399] width 43 height 6
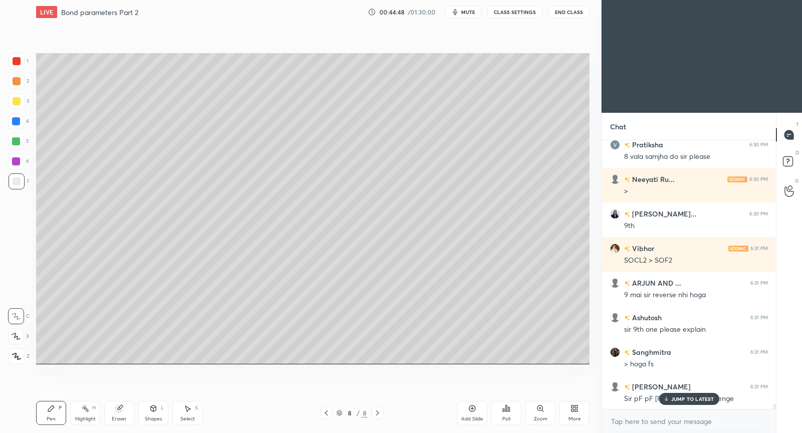
scroll to position [13773, 0]
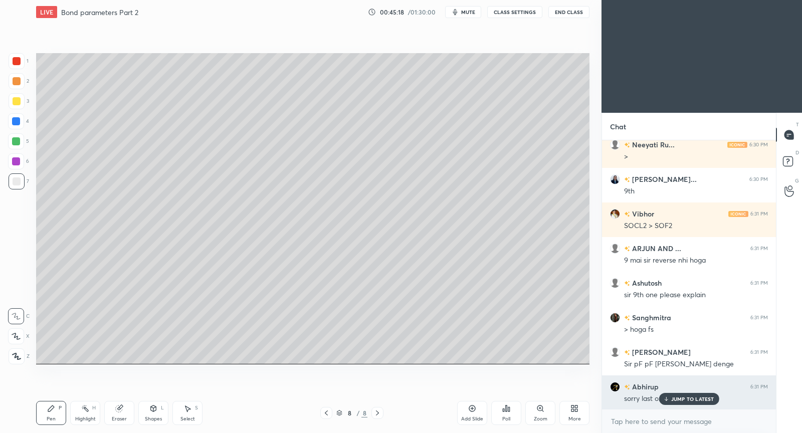
drag, startPoint x: 669, startPoint y: 398, endPoint x: 652, endPoint y: 394, distance: 17.0
click at [667, 398] on icon at bounding box center [665, 399] width 7 height 6
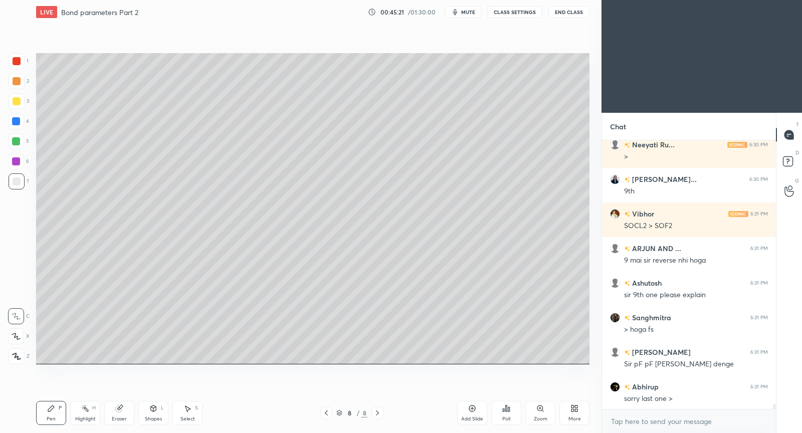
scroll to position [13809, 0]
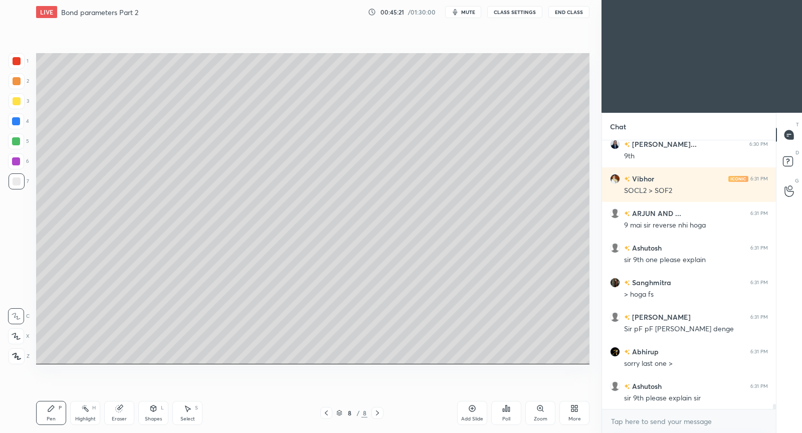
click at [510, 365] on div "Setting up your live class Poll for secs No correct answer Start poll" at bounding box center [312, 208] width 561 height 369
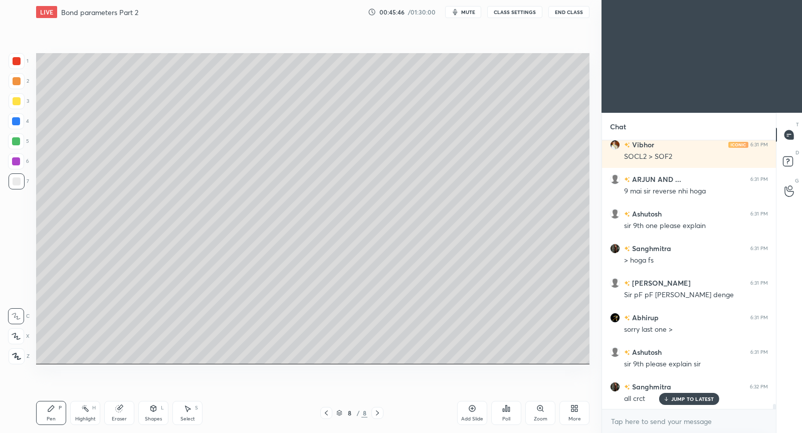
scroll to position [13877, 0]
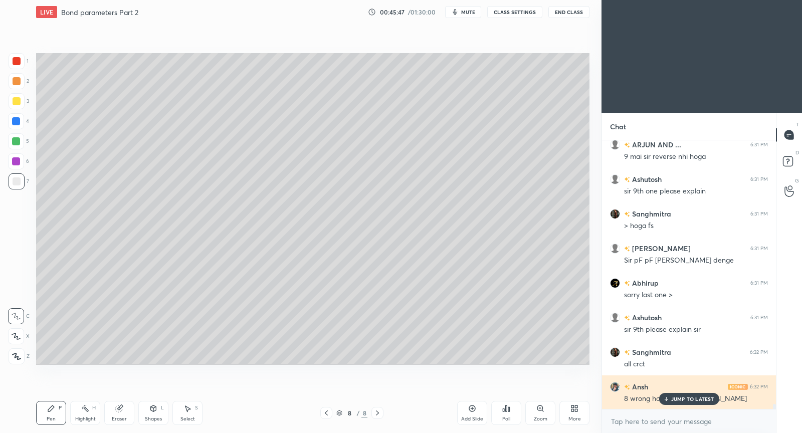
click at [690, 398] on p "JUMP TO LATEST" at bounding box center [692, 399] width 43 height 6
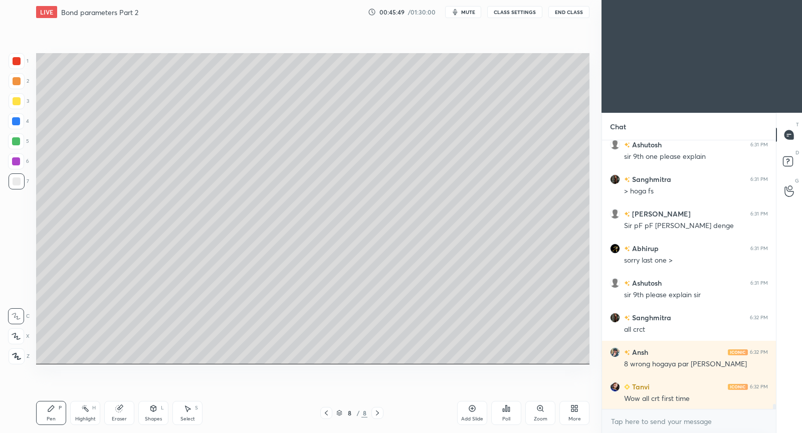
scroll to position [13946, 0]
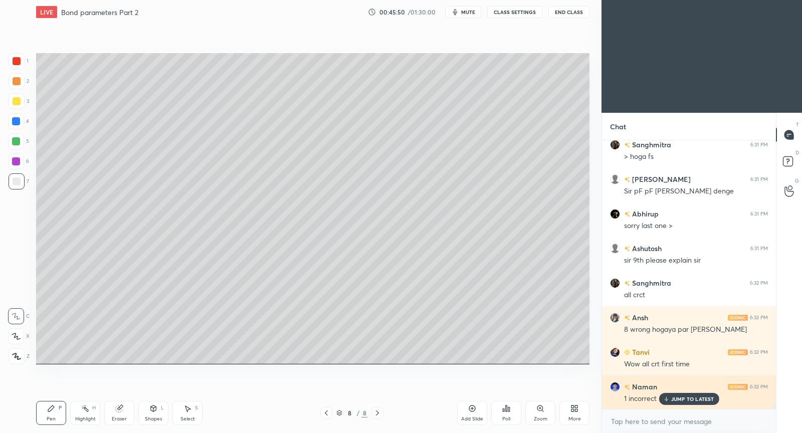
drag, startPoint x: 679, startPoint y: 400, endPoint x: 670, endPoint y: 398, distance: 9.2
click at [679, 398] on p "JUMP TO LATEST" at bounding box center [692, 399] width 43 height 6
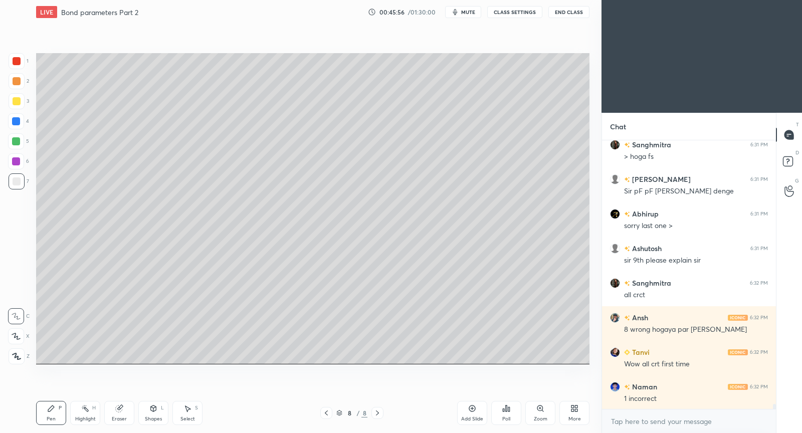
drag, startPoint x: 476, startPoint y: 413, endPoint x: 473, endPoint y: 406, distance: 7.4
click at [474, 410] on div "Add Slide" at bounding box center [472, 413] width 30 height 24
click at [122, 411] on icon at bounding box center [119, 408] width 8 height 8
click at [56, 412] on div "Pen P" at bounding box center [51, 413] width 30 height 24
drag, startPoint x: 126, startPoint y: 410, endPoint x: 173, endPoint y: 365, distance: 65.9
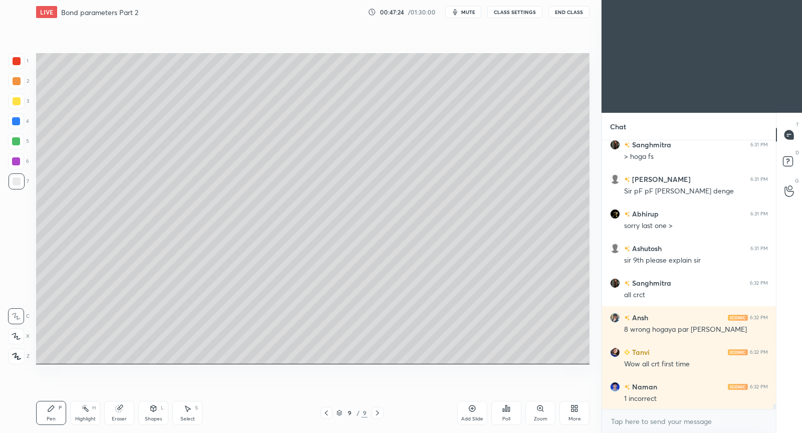
click at [126, 411] on div "Eraser" at bounding box center [119, 413] width 30 height 24
drag, startPoint x: 41, startPoint y: 421, endPoint x: 43, endPoint y: 414, distance: 6.7
click at [42, 418] on div "Pen P" at bounding box center [51, 413] width 30 height 24
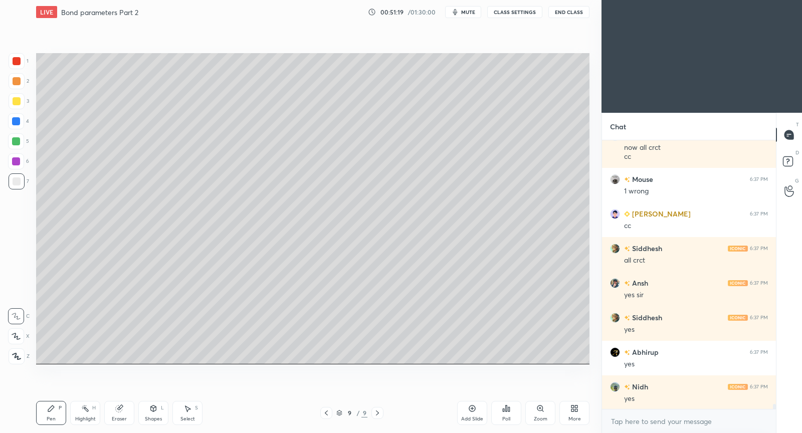
scroll to position [14119, 0]
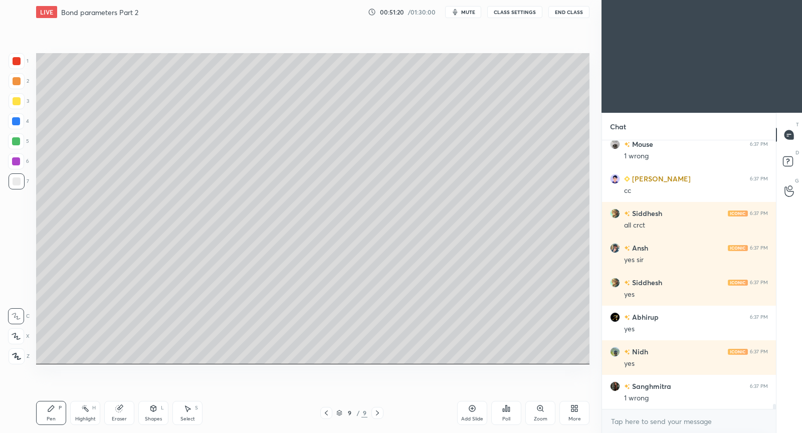
click at [471, 411] on icon at bounding box center [472, 408] width 8 height 8
click at [326, 416] on div at bounding box center [326, 413] width 12 height 12
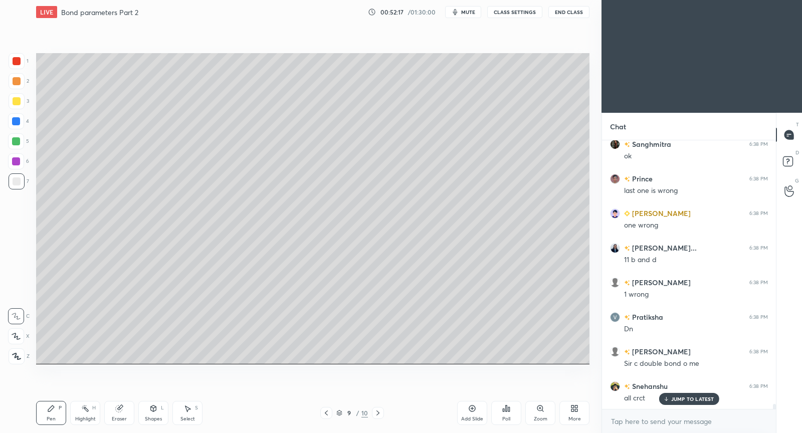
scroll to position [14499, 0]
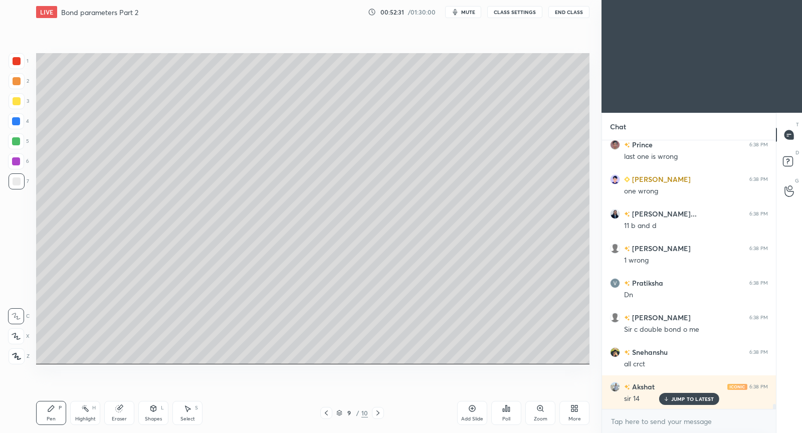
click at [672, 401] on p "JUMP TO LATEST" at bounding box center [692, 399] width 43 height 6
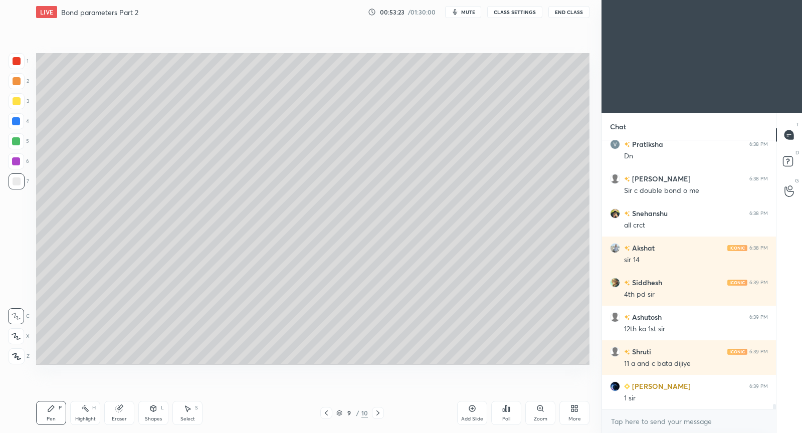
scroll to position [14672, 0]
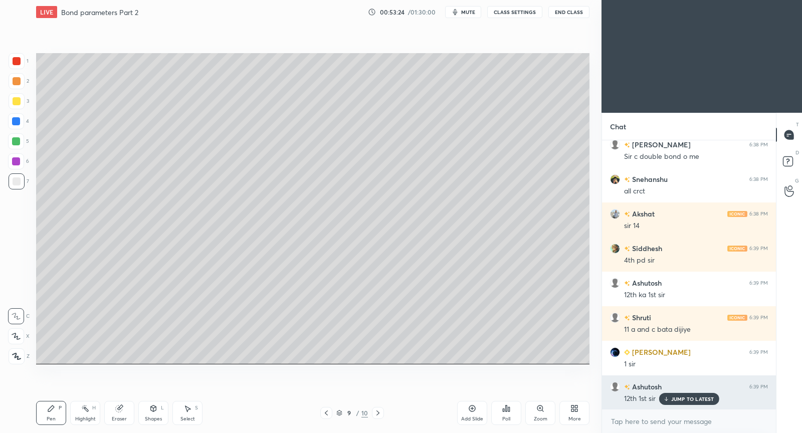
drag, startPoint x: 698, startPoint y: 401, endPoint x: 695, endPoint y: 395, distance: 6.5
click at [698, 400] on p "JUMP TO LATEST" at bounding box center [692, 399] width 43 height 6
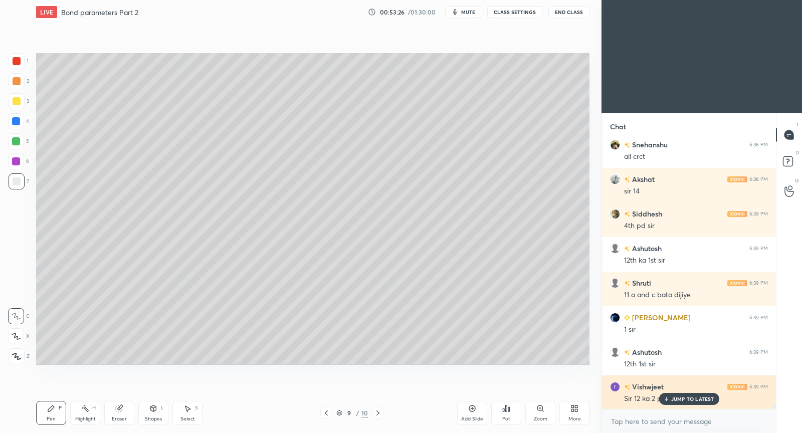
drag, startPoint x: 684, startPoint y: 401, endPoint x: 663, endPoint y: 385, distance: 26.5
click at [683, 399] on p "JUMP TO LATEST" at bounding box center [692, 399] width 43 height 6
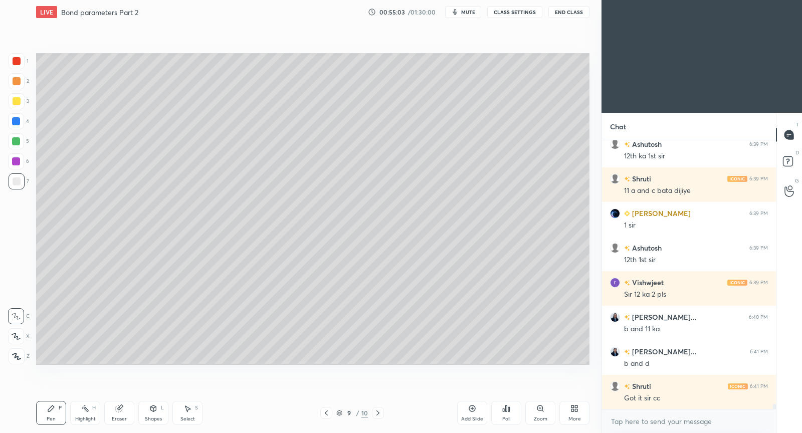
scroll to position [14845, 0]
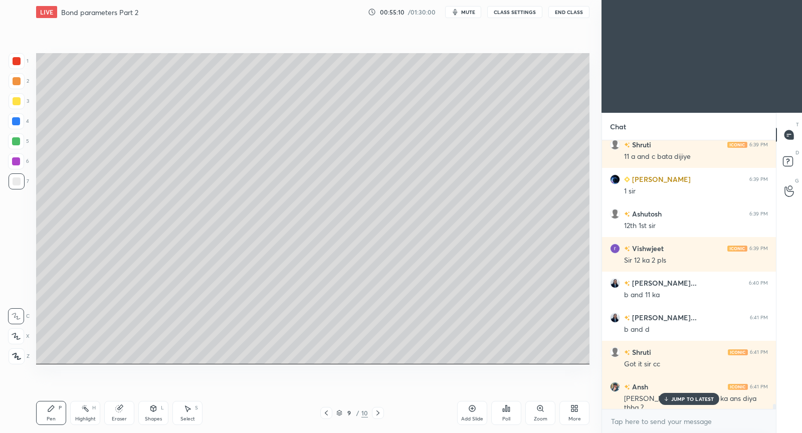
click at [700, 401] on p "JUMP TO LATEST" at bounding box center [692, 399] width 43 height 6
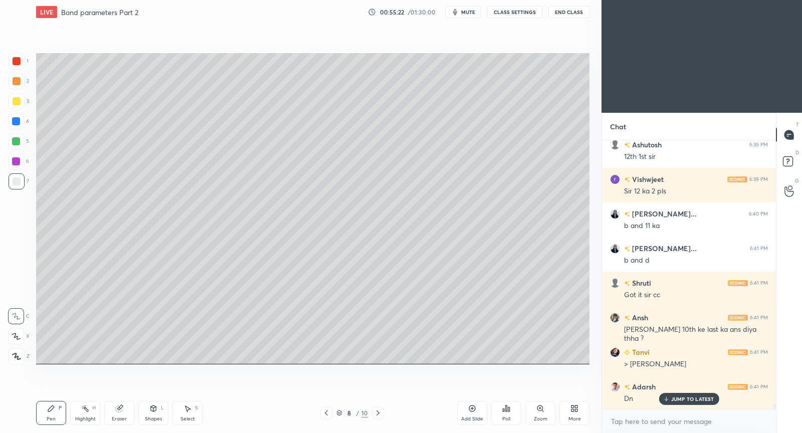
scroll to position [14948, 0]
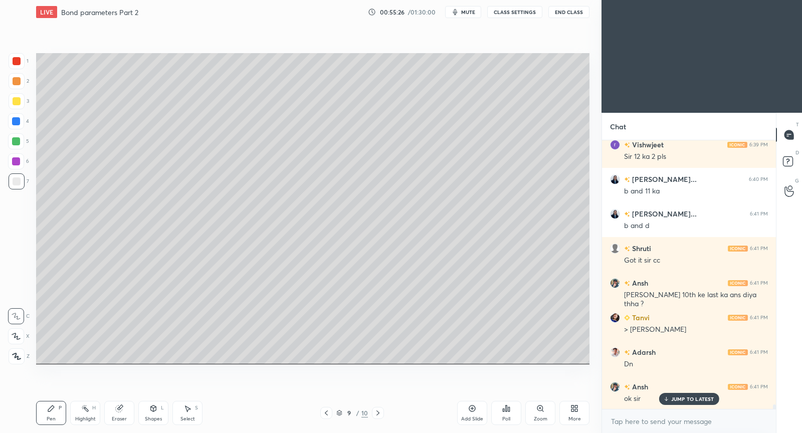
click at [476, 413] on div "Add Slide" at bounding box center [472, 413] width 30 height 24
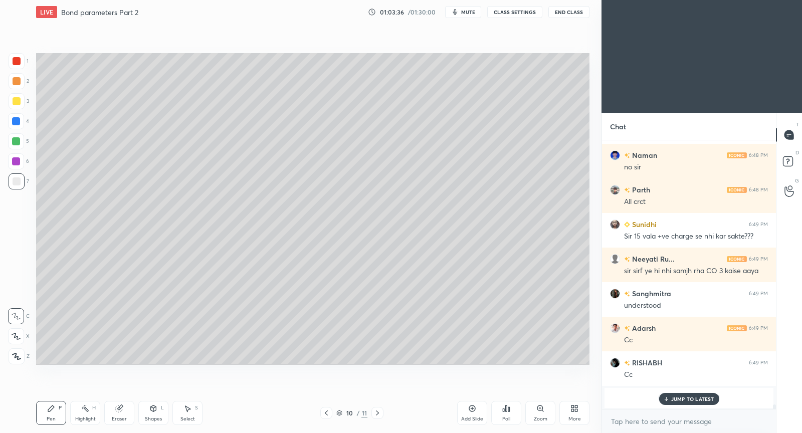
scroll to position [15192, 0]
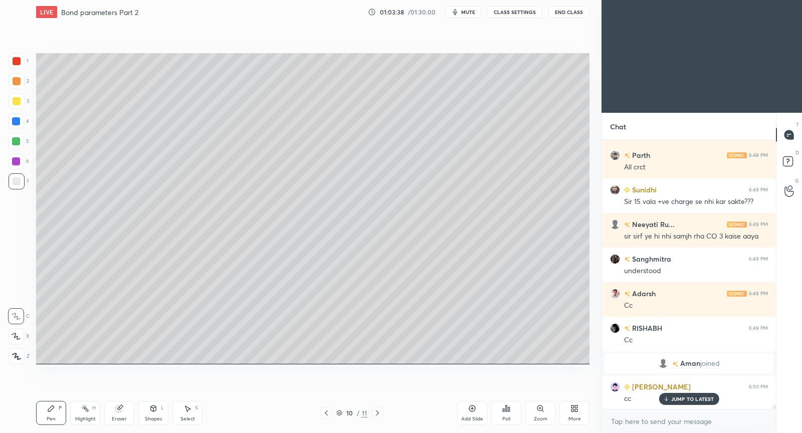
click at [681, 400] on p "JUMP TO LATEST" at bounding box center [692, 399] width 43 height 6
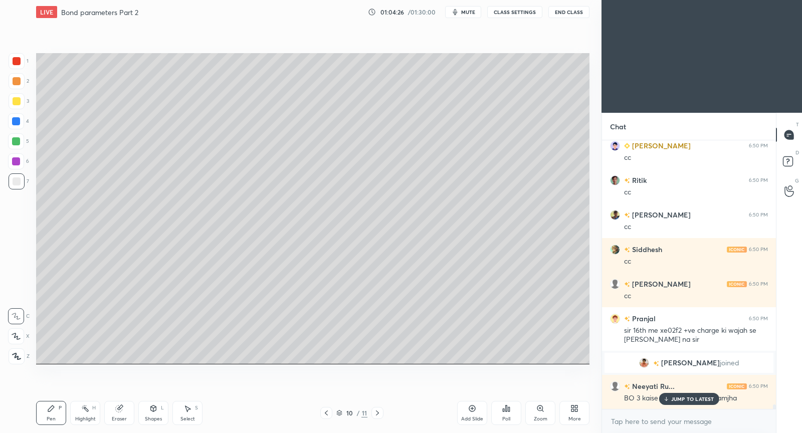
scroll to position [15366, 0]
drag, startPoint x: 683, startPoint y: 399, endPoint x: 673, endPoint y: 390, distance: 13.5
click at [681, 398] on p "JUMP TO LATEST" at bounding box center [692, 399] width 43 height 6
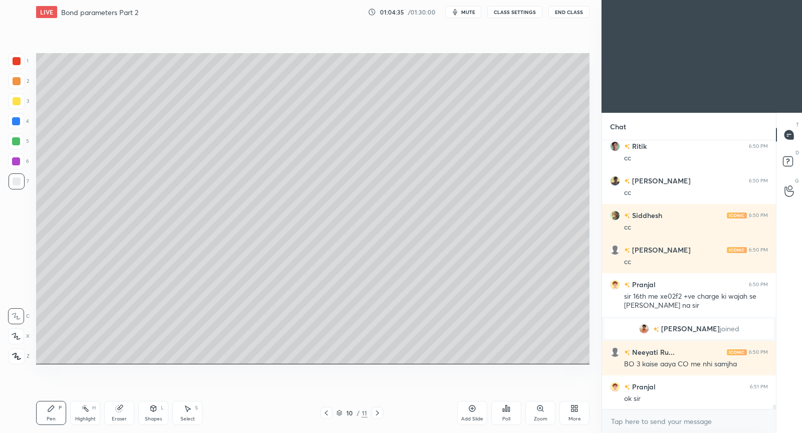
scroll to position [15435, 0]
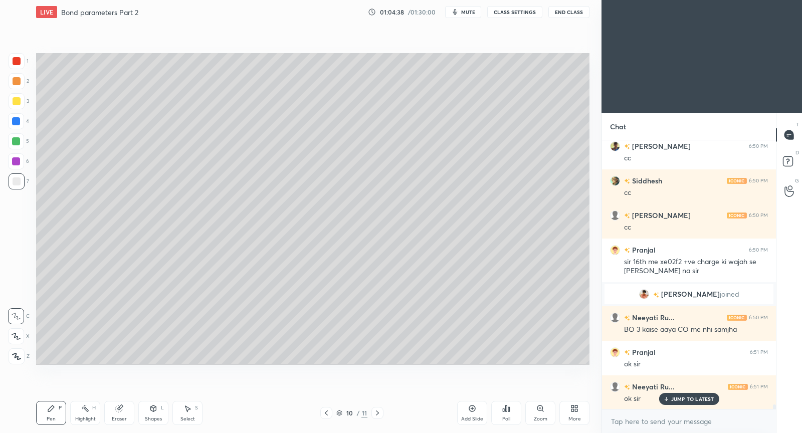
drag, startPoint x: 113, startPoint y: 410, endPoint x: 170, endPoint y: 364, distance: 73.0
click at [115, 408] on div "Eraser" at bounding box center [119, 413] width 30 height 24
drag, startPoint x: 46, startPoint y: 417, endPoint x: 49, endPoint y: 410, distance: 7.6
click at [47, 414] on div "Pen P" at bounding box center [51, 413] width 30 height 24
click at [466, 411] on div "Add Slide" at bounding box center [472, 413] width 30 height 24
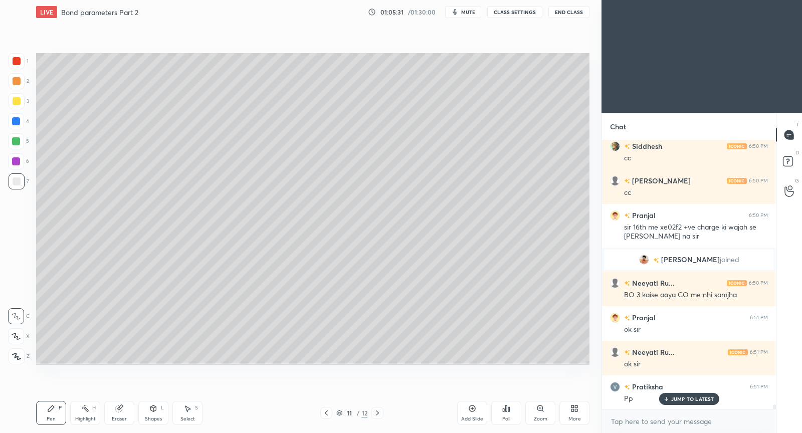
scroll to position [15513, 0]
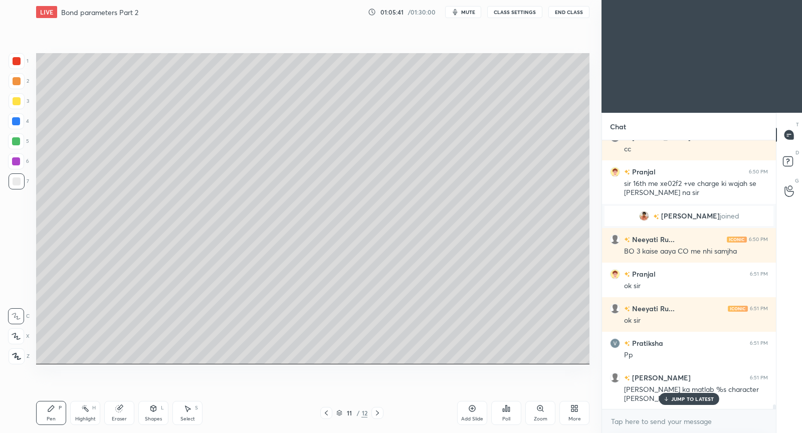
click at [701, 402] on p "JUMP TO LATEST" at bounding box center [692, 399] width 43 height 6
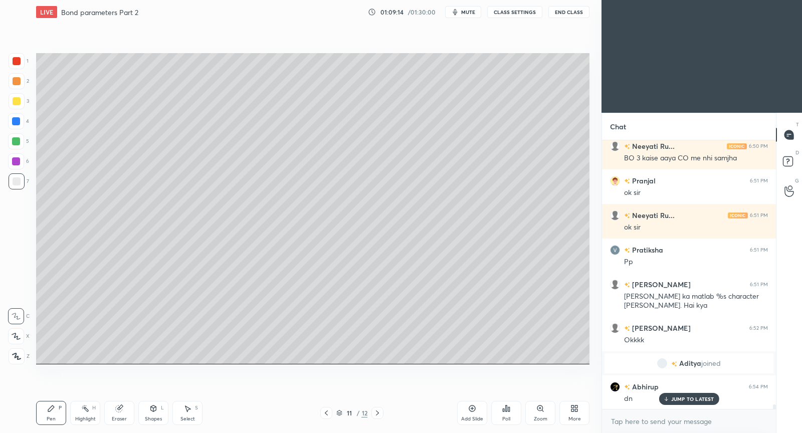
scroll to position [15641, 0]
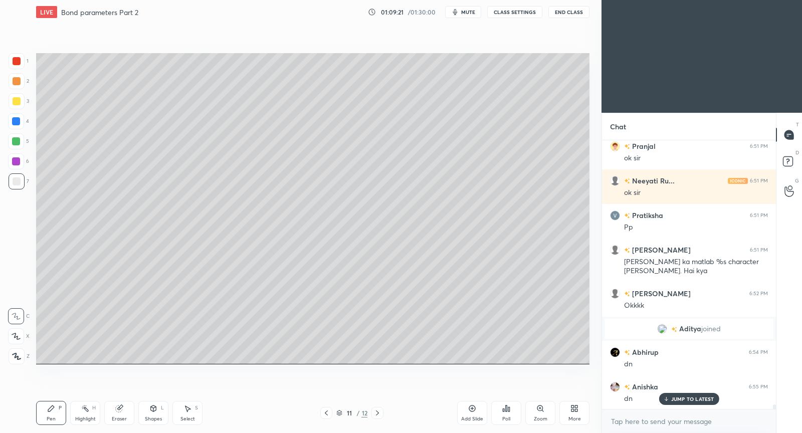
click at [695, 395] on div "JUMP TO LATEST" at bounding box center [688, 399] width 60 height 12
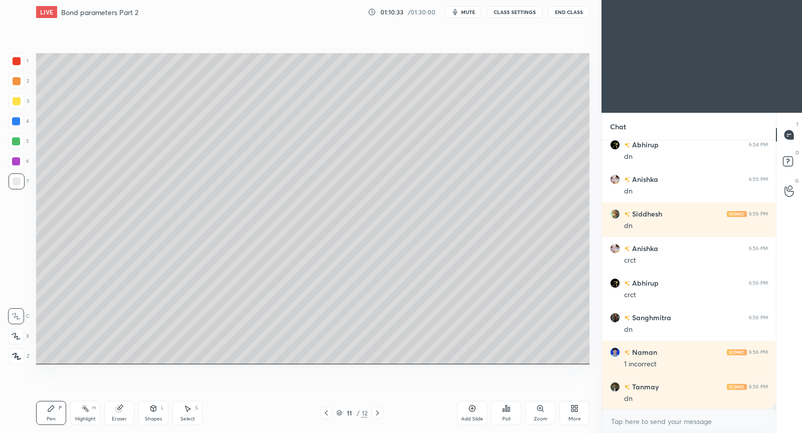
scroll to position [15883, 0]
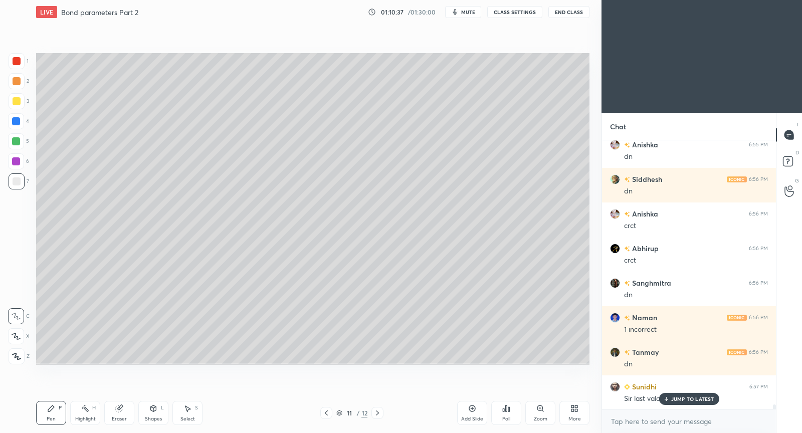
click at [675, 401] on p "JUMP TO LATEST" at bounding box center [692, 399] width 43 height 6
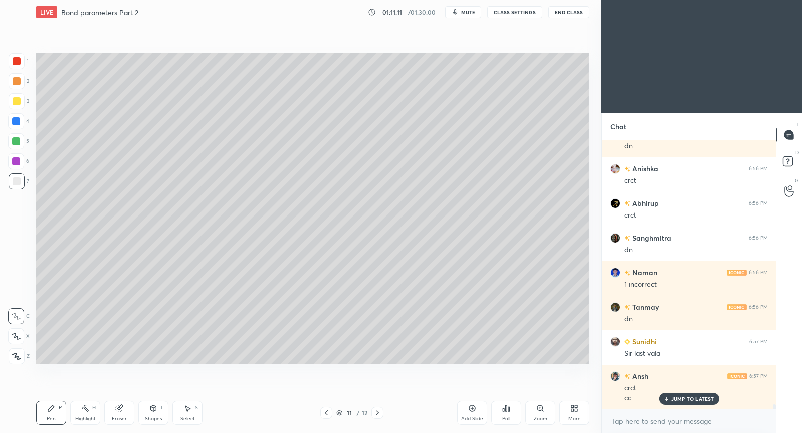
scroll to position [15971, 0]
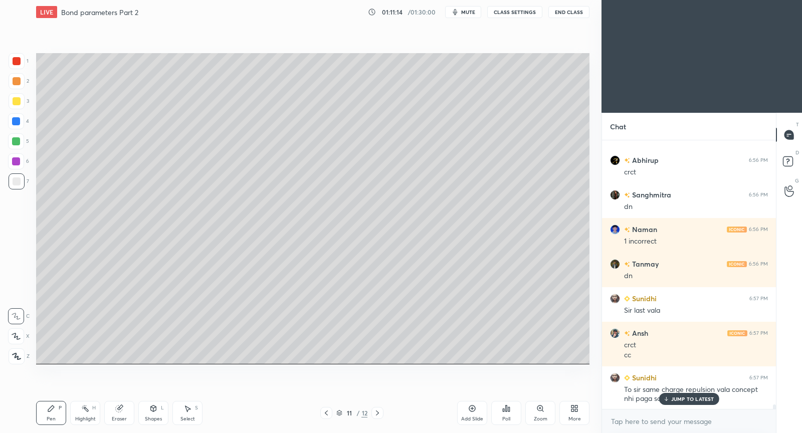
click at [683, 400] on p "JUMP TO LATEST" at bounding box center [692, 399] width 43 height 6
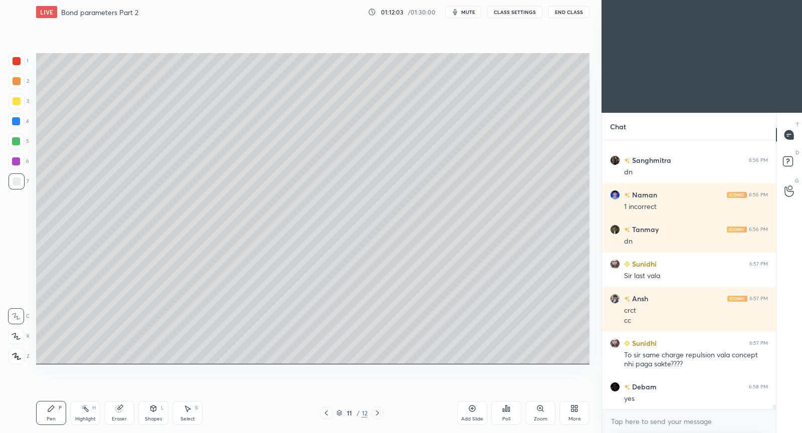
scroll to position [16041, 0]
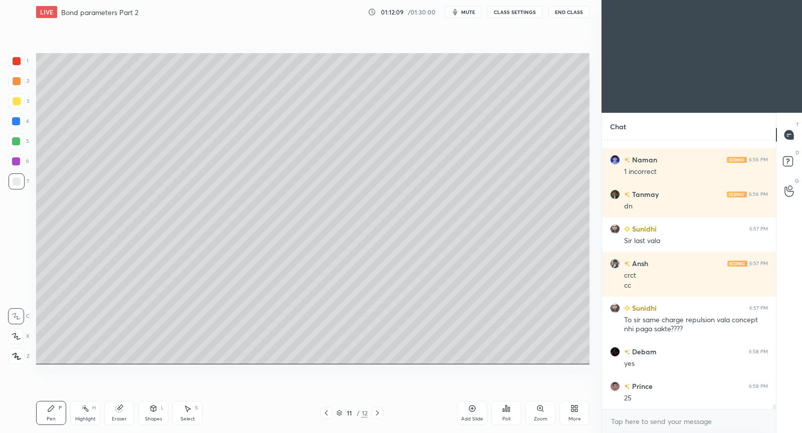
click at [481, 407] on div "Add Slide" at bounding box center [472, 413] width 30 height 24
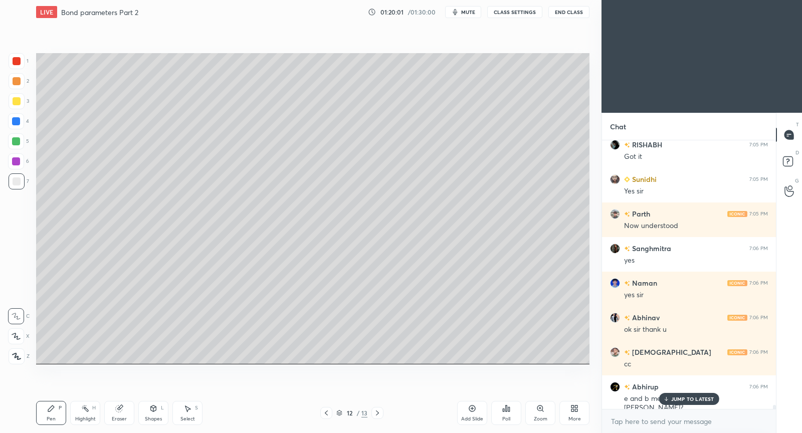
scroll to position [17199, 0]
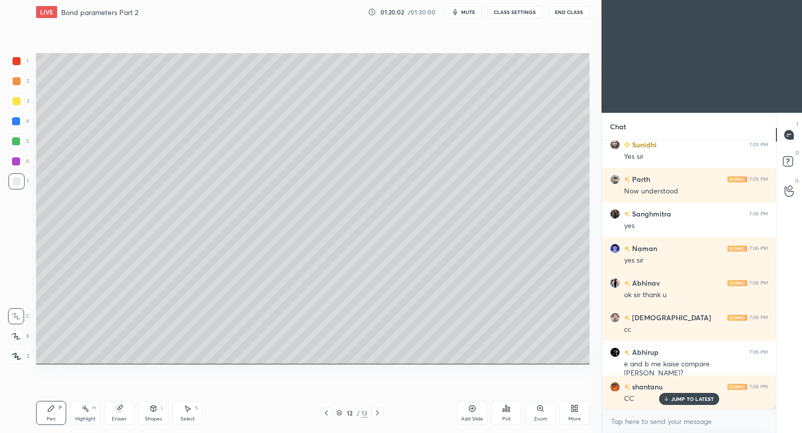
click at [691, 397] on p "JUMP TO LATEST" at bounding box center [692, 399] width 43 height 6
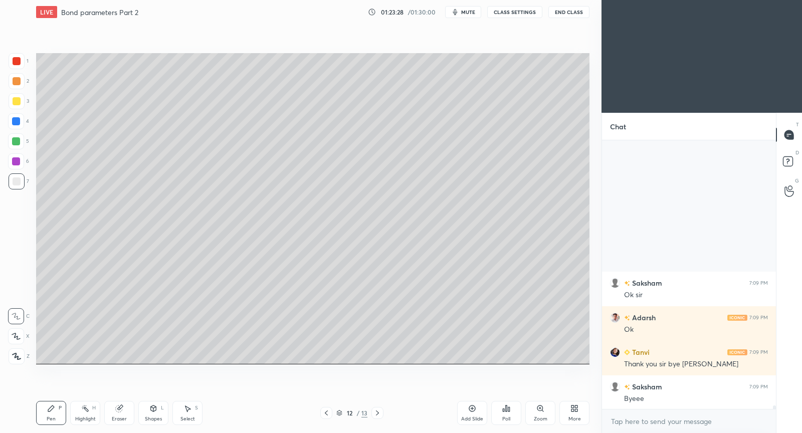
scroll to position [19188, 0]
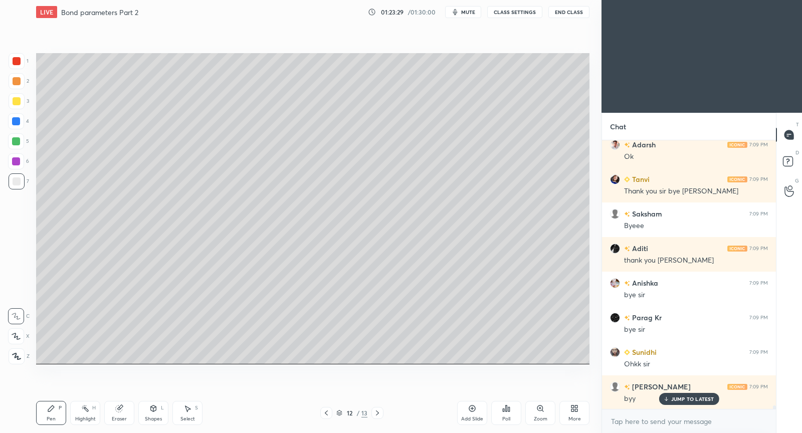
click at [569, 13] on button "End Class" at bounding box center [568, 12] width 41 height 12
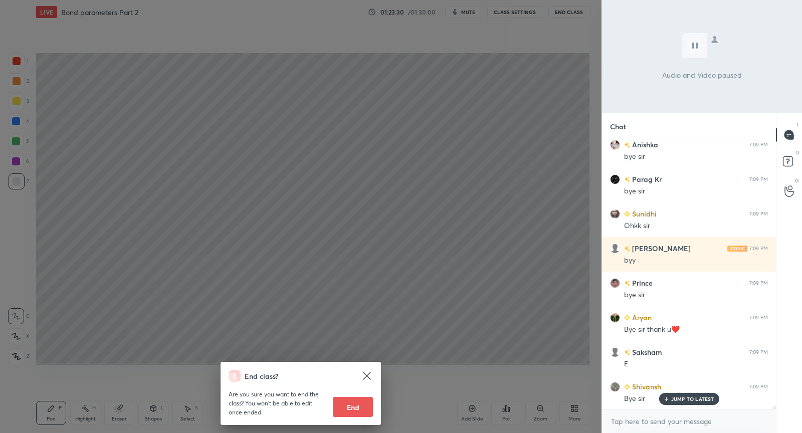
scroll to position [19361, 0]
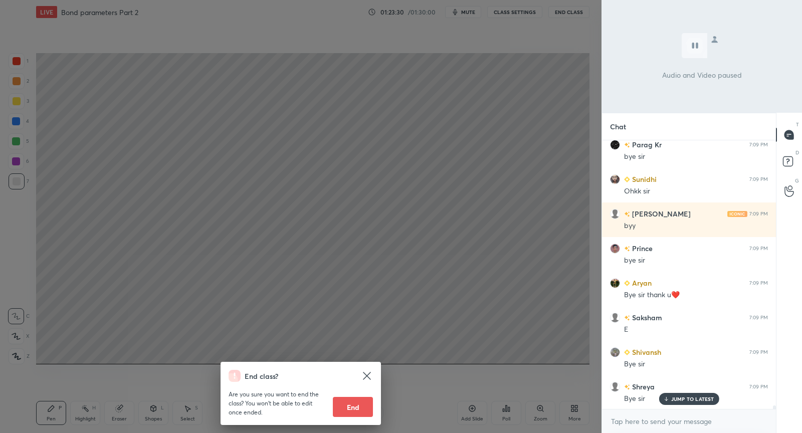
click at [350, 409] on button "End" at bounding box center [353, 407] width 40 height 20
type textarea "x"
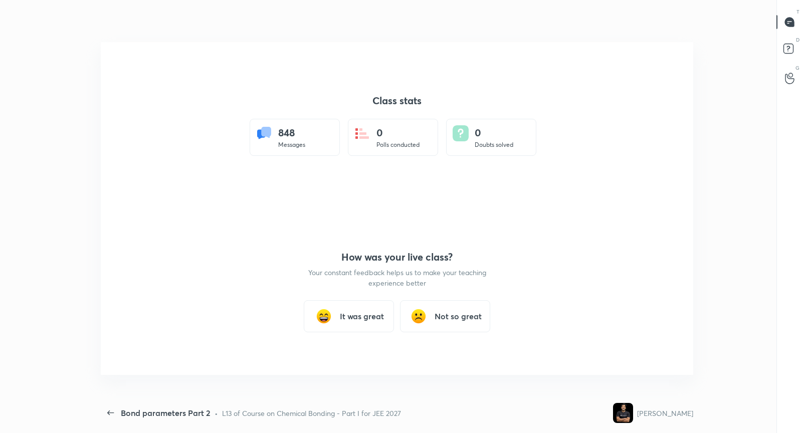
scroll to position [0, 0]
